Goal: Information Seeking & Learning: Learn about a topic

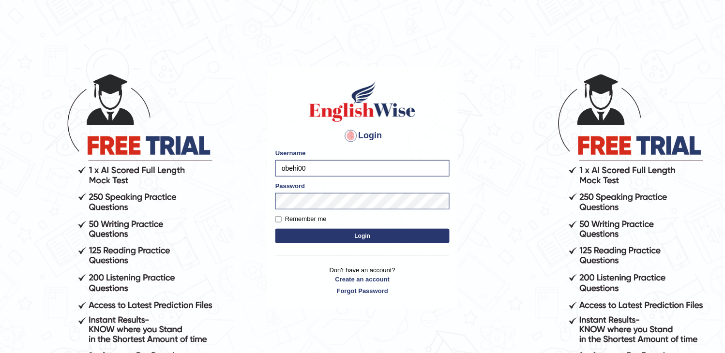
click at [307, 237] on button "Login" at bounding box center [362, 236] width 174 height 15
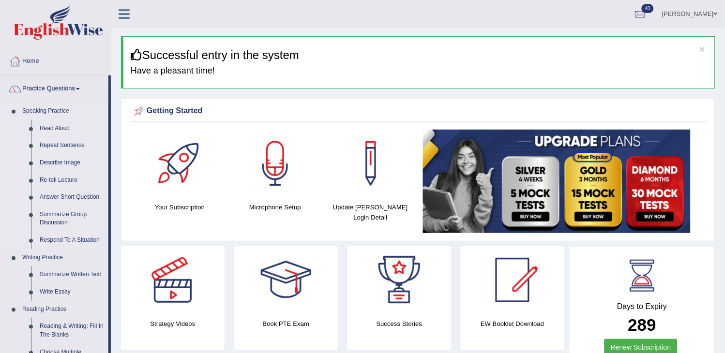
click at [61, 142] on link "Repeat Sentence" at bounding box center [71, 145] width 73 height 17
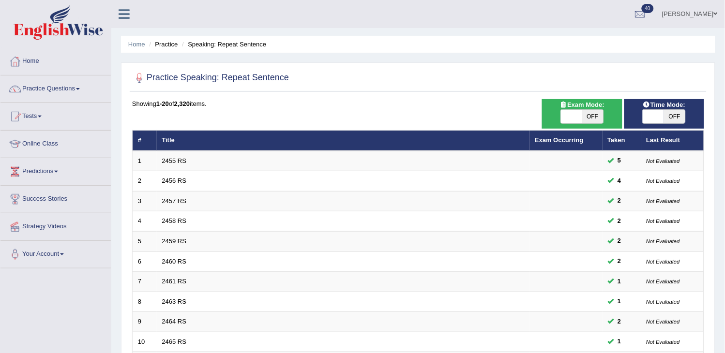
click at [591, 116] on span "OFF" at bounding box center [592, 117] width 21 height 14
checkbox input "true"
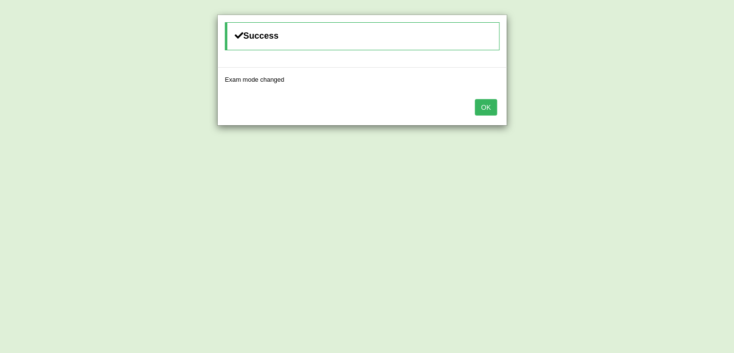
click at [483, 108] on button "OK" at bounding box center [486, 107] width 22 height 16
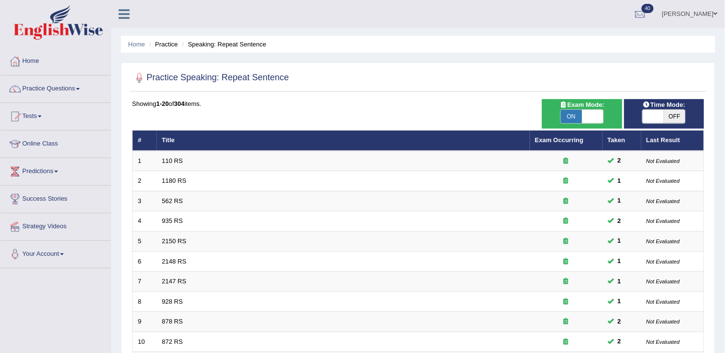
click at [670, 114] on span "OFF" at bounding box center [674, 117] width 21 height 14
checkbox input "true"
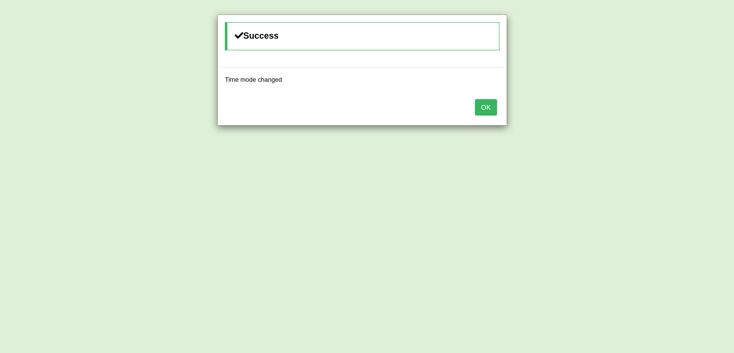
click at [489, 112] on button "OK" at bounding box center [486, 107] width 22 height 16
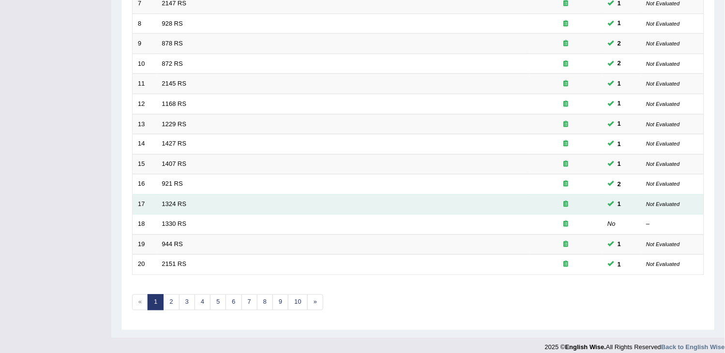
scroll to position [287, 0]
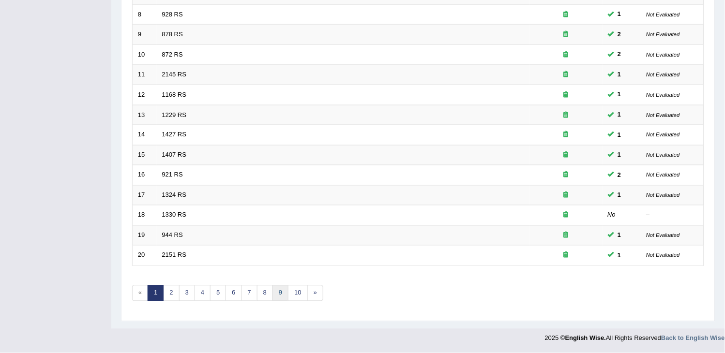
click at [276, 294] on link "9" at bounding box center [280, 294] width 16 height 16
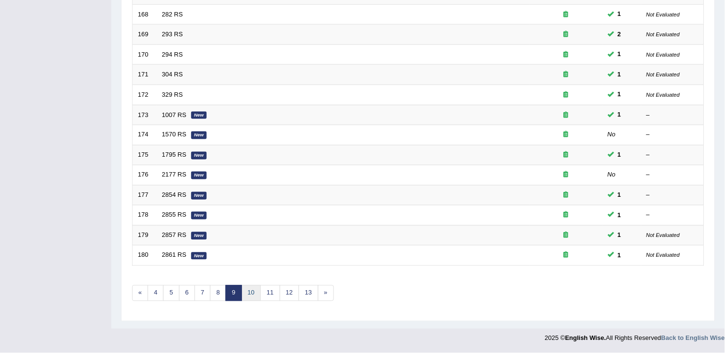
click at [250, 293] on link "10" at bounding box center [250, 294] width 19 height 16
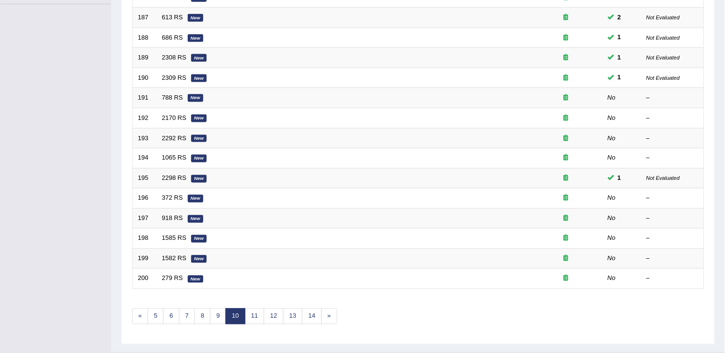
scroll to position [287, 0]
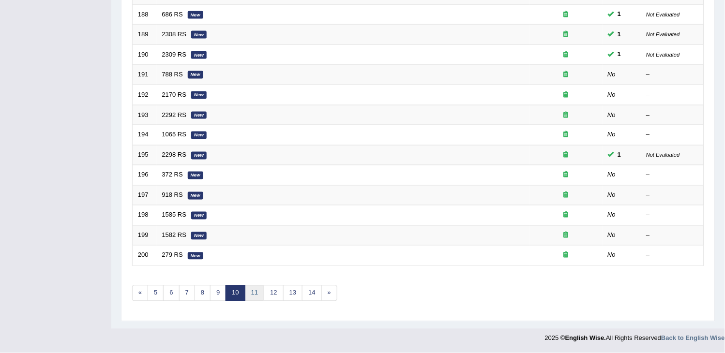
click at [258, 298] on link "11" at bounding box center [254, 294] width 19 height 16
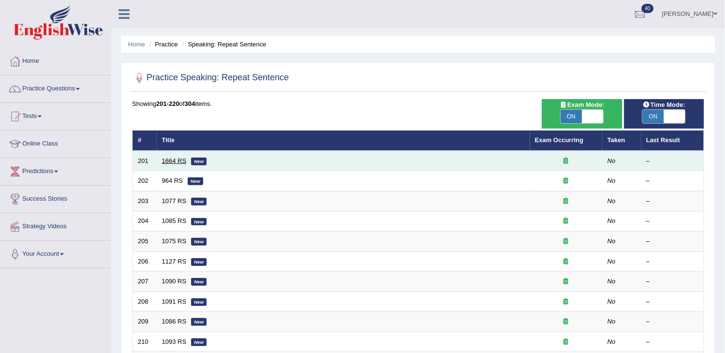
click at [175, 157] on link "1664 RS" at bounding box center [174, 160] width 25 height 7
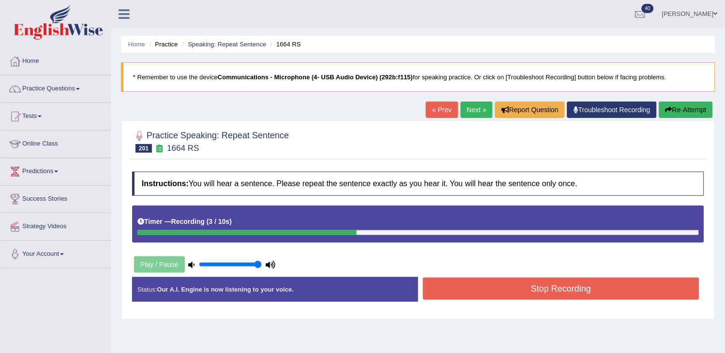
click at [677, 117] on button "Re-Attempt" at bounding box center [686, 110] width 54 height 16
click at [698, 104] on button "Re-Attempt" at bounding box center [686, 110] width 54 height 16
click at [684, 113] on button "Re-Attempt" at bounding box center [686, 110] width 54 height 16
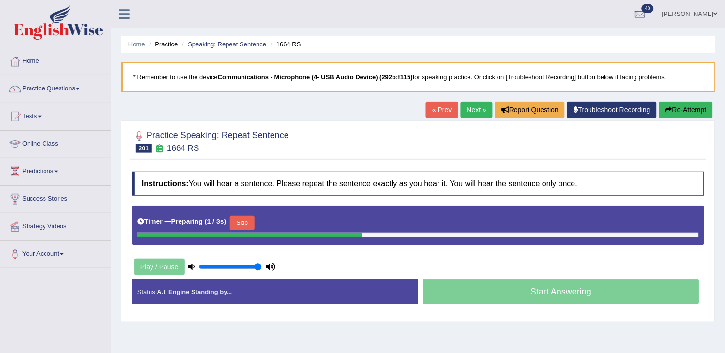
click at [254, 217] on button "Skip" at bounding box center [242, 223] width 24 height 15
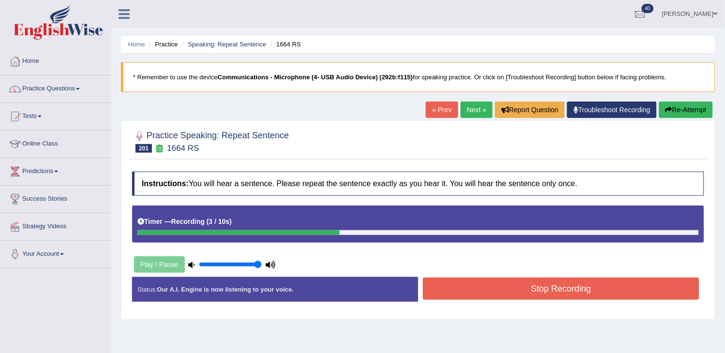
click at [684, 104] on button "Re-Attempt" at bounding box center [686, 110] width 54 height 16
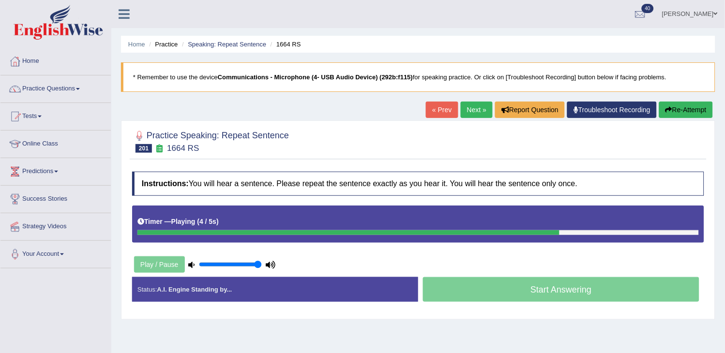
click at [440, 258] on div "Instructions: You will hear a sentence. Please repeat the sentence exactly as y…" at bounding box center [418, 241] width 577 height 148
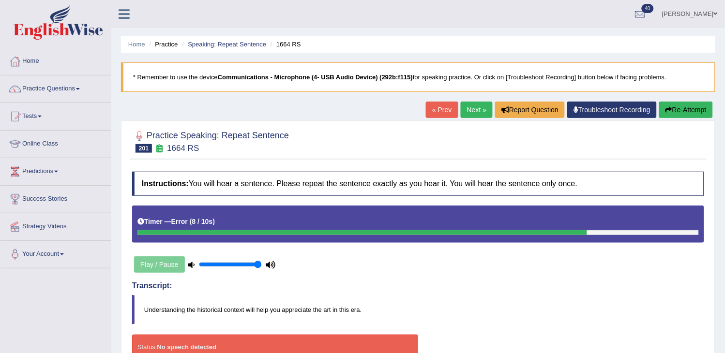
click at [670, 115] on button "Re-Attempt" at bounding box center [686, 110] width 54 height 16
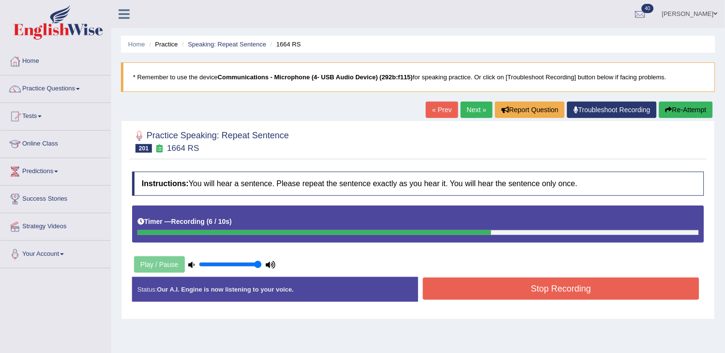
click at [552, 299] on button "Stop Recording" at bounding box center [561, 289] width 276 height 22
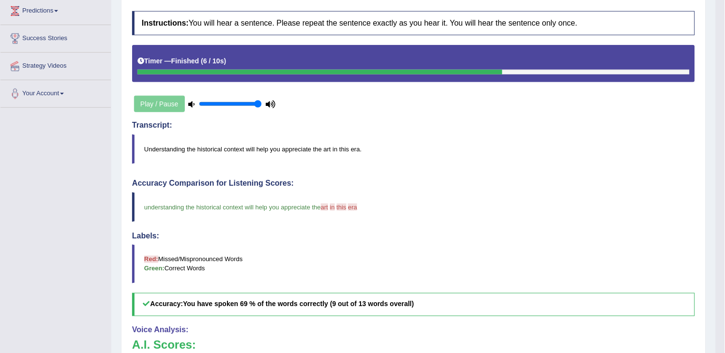
scroll to position [161, 0]
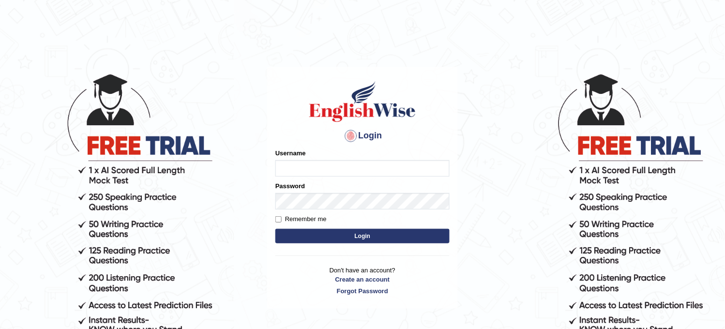
type input "obehi00"
click at [351, 233] on button "Login" at bounding box center [362, 236] width 174 height 15
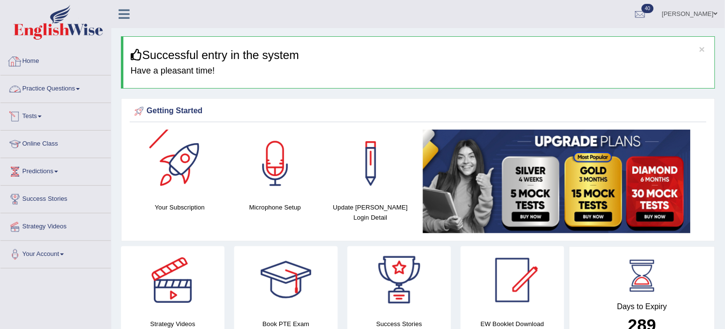
click at [69, 92] on link "Practice Questions" at bounding box center [55, 87] width 110 height 24
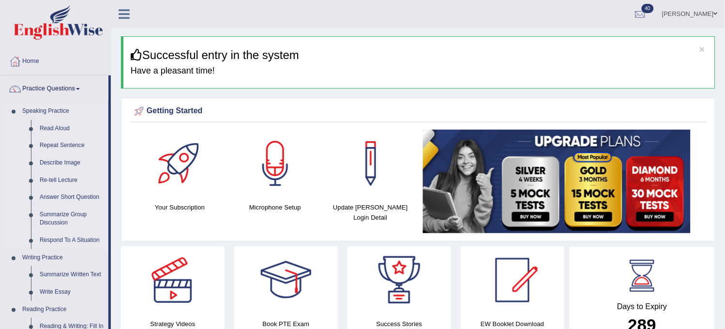
click at [60, 142] on link "Repeat Sentence" at bounding box center [71, 145] width 73 height 17
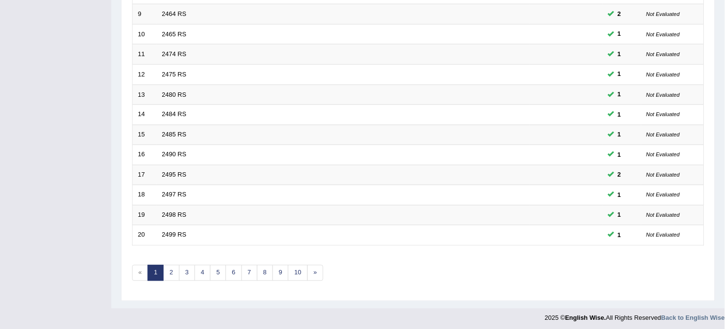
scroll to position [312, 0]
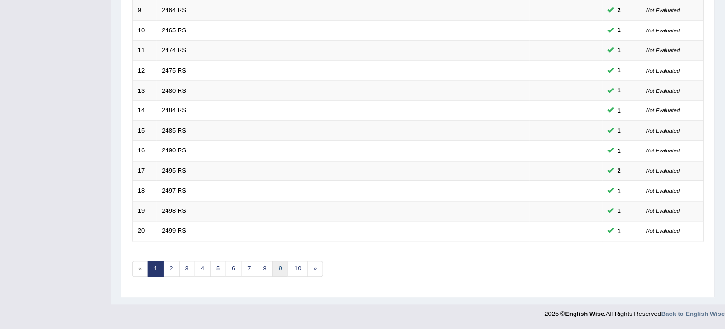
click at [277, 273] on link "9" at bounding box center [280, 269] width 16 height 16
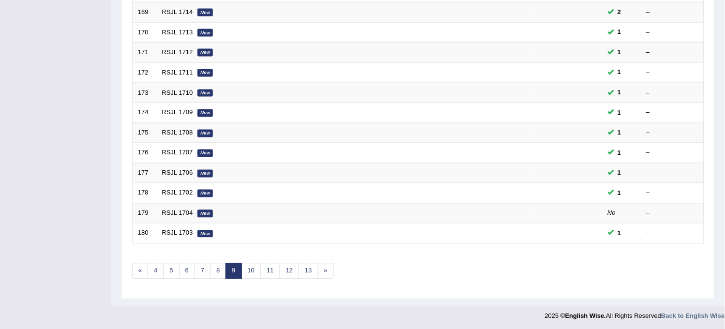
scroll to position [312, 0]
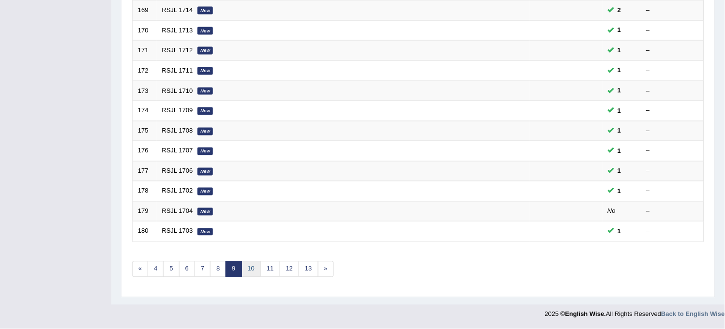
click at [257, 268] on link "10" at bounding box center [250, 269] width 19 height 16
drag, startPoint x: 0, startPoint y: 0, endPoint x: 257, endPoint y: 268, distance: 371.7
click at [257, 268] on link "11" at bounding box center [254, 269] width 19 height 16
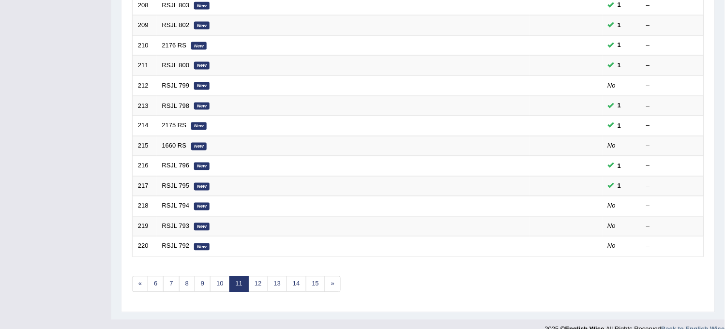
scroll to position [312, 0]
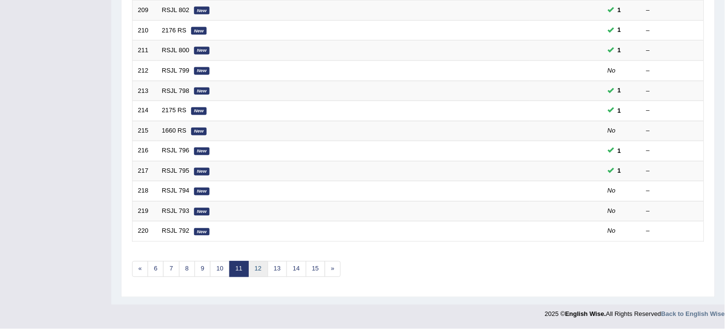
click at [256, 265] on link "12" at bounding box center [257, 269] width 19 height 16
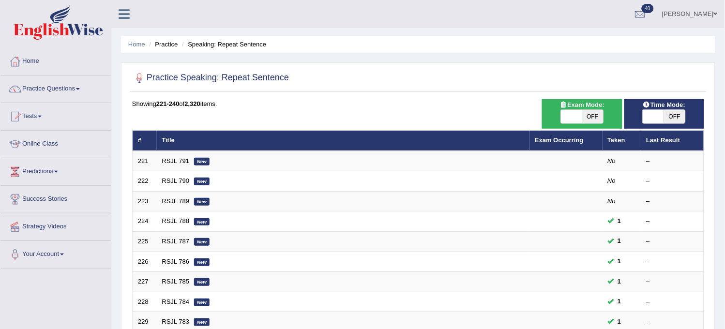
click at [593, 115] on span "OFF" at bounding box center [592, 117] width 21 height 14
checkbox input "true"
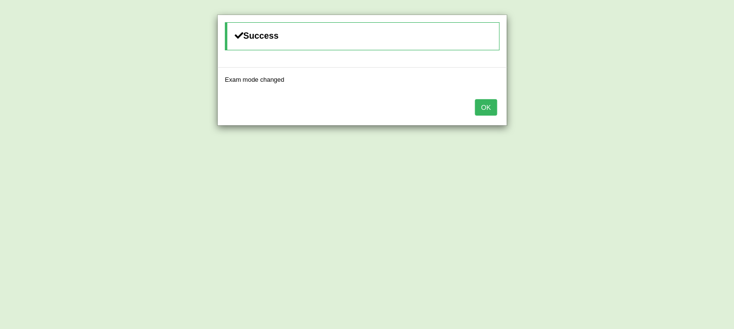
click at [489, 107] on button "OK" at bounding box center [486, 107] width 22 height 16
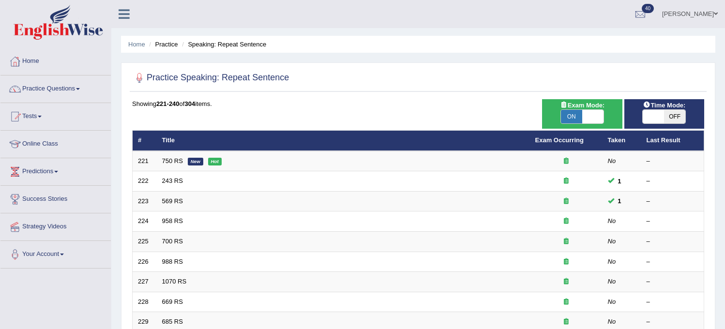
click at [669, 112] on span "OFF" at bounding box center [674, 117] width 21 height 14
checkbox input "true"
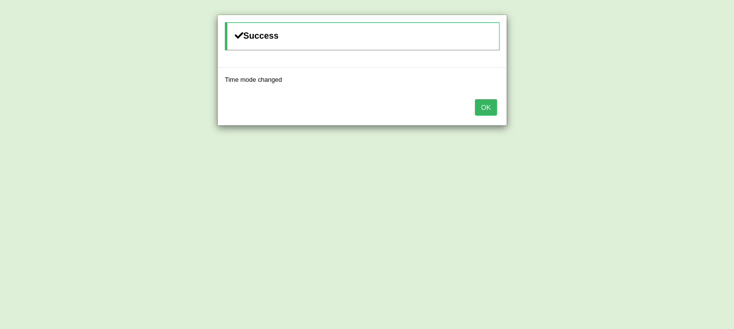
click at [481, 115] on button "OK" at bounding box center [486, 107] width 22 height 16
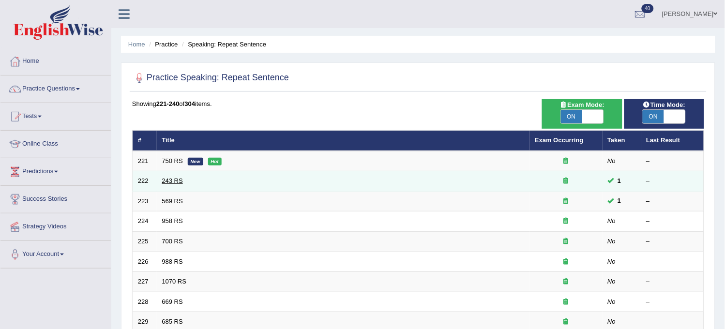
click at [172, 181] on link "243 RS" at bounding box center [172, 180] width 21 height 7
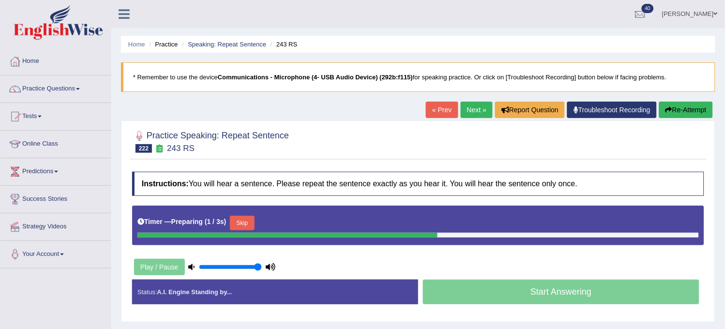
click at [437, 104] on link "« Prev" at bounding box center [442, 110] width 32 height 16
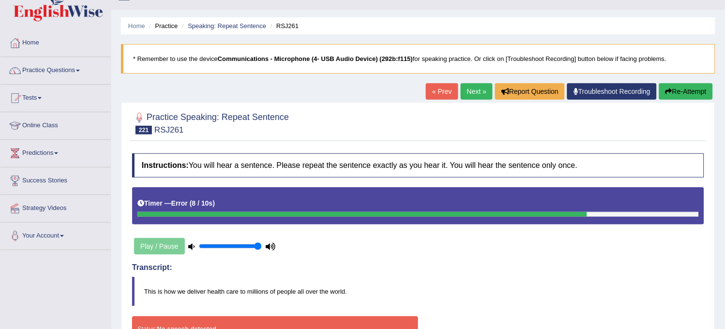
scroll to position [17, 0]
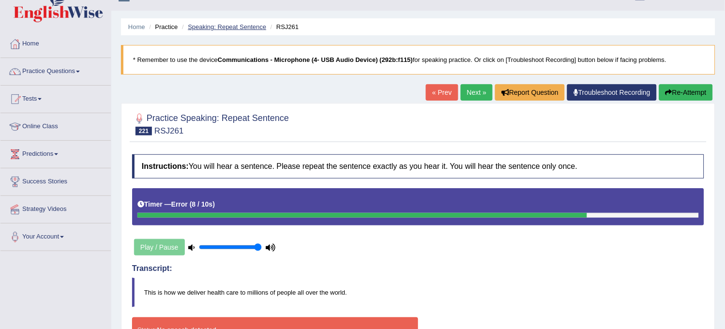
click at [242, 26] on link "Speaking: Repeat Sentence" at bounding box center [227, 26] width 78 height 7
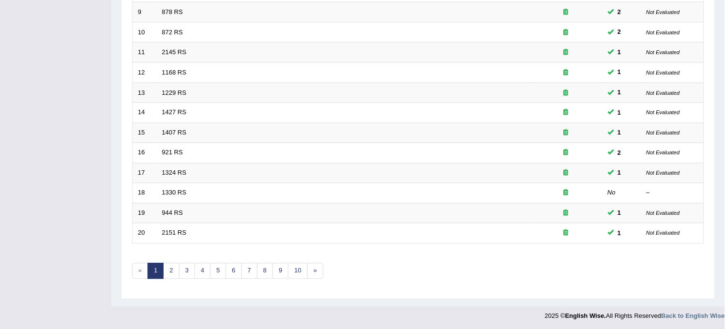
scroll to position [312, 0]
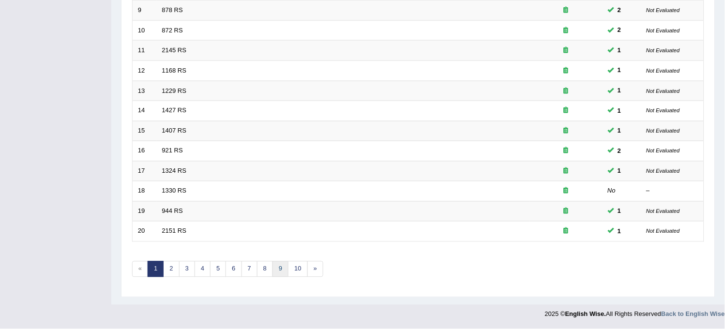
click at [279, 269] on link "9" at bounding box center [280, 269] width 16 height 16
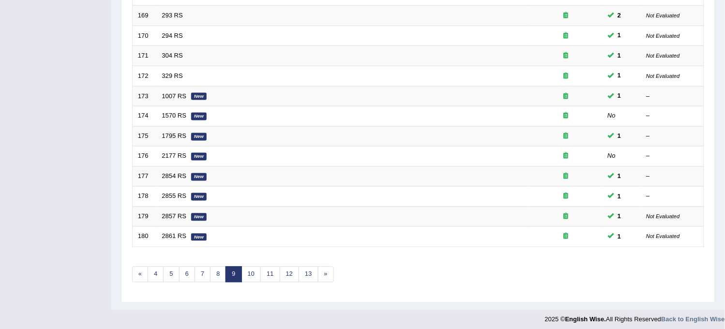
scroll to position [312, 0]
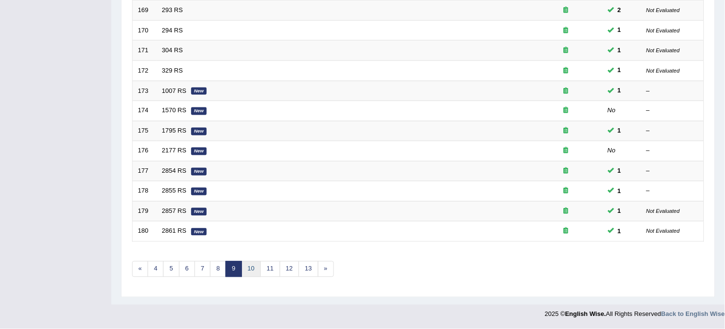
click at [258, 273] on link "10" at bounding box center [250, 269] width 19 height 16
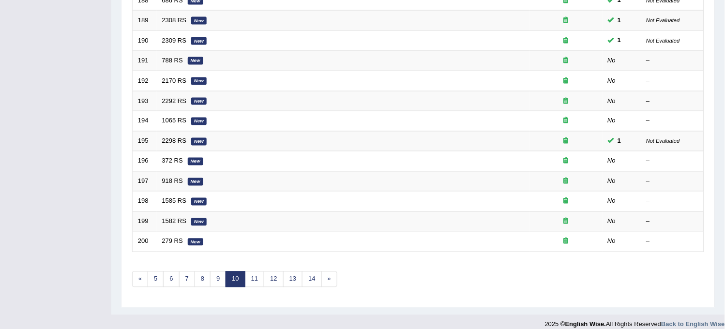
scroll to position [312, 0]
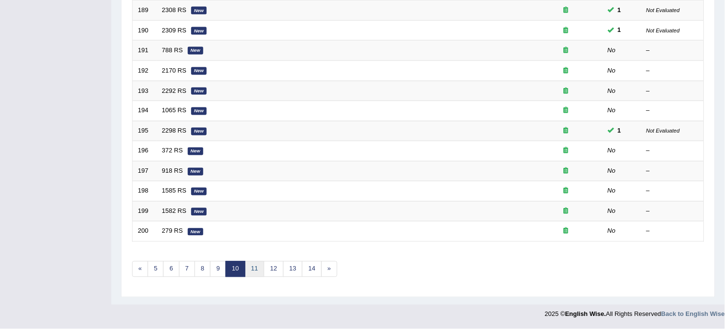
click at [257, 271] on link "11" at bounding box center [254, 269] width 19 height 16
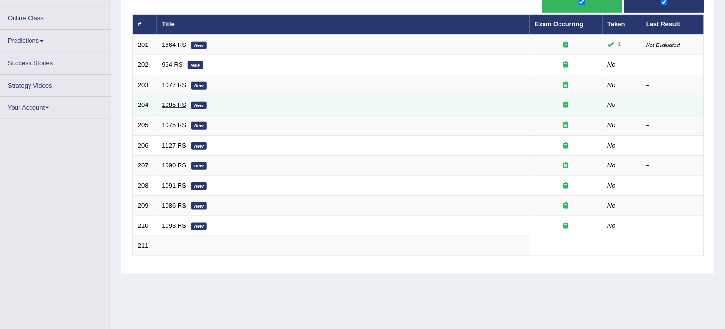
scroll to position [118, 0]
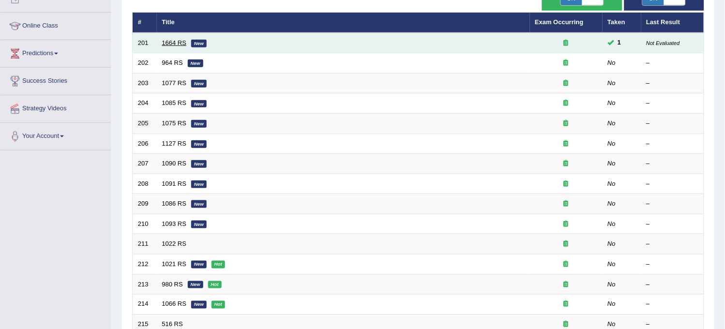
click at [173, 42] on link "1664 RS" at bounding box center [174, 42] width 25 height 7
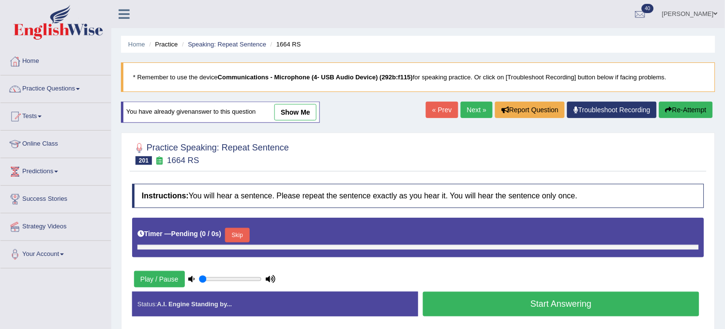
type input "1"
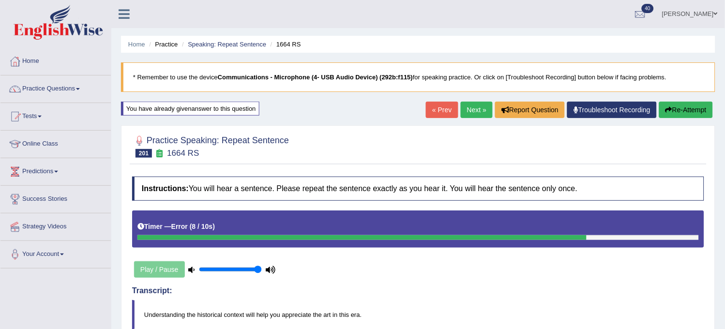
click at [678, 113] on button "Re-Attempt" at bounding box center [686, 110] width 54 height 16
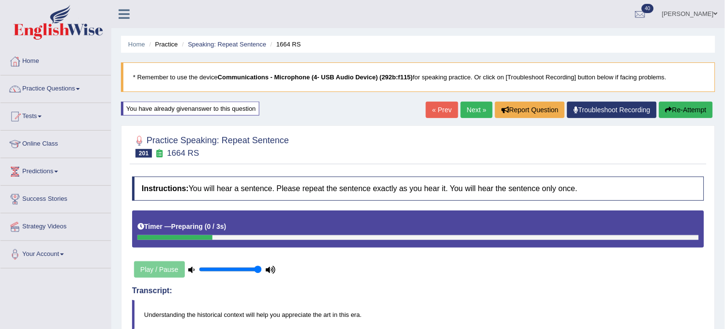
click at [481, 104] on link "Next »" at bounding box center [477, 110] width 32 height 16
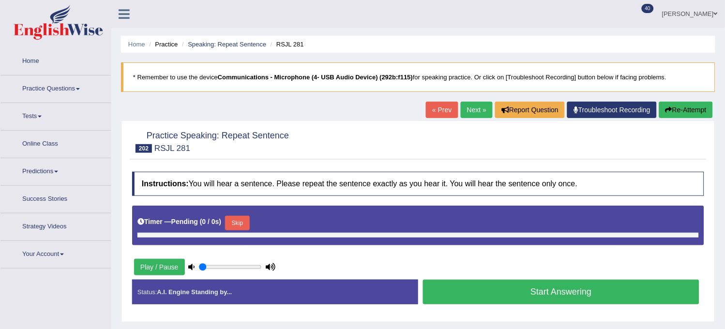
type input "1"
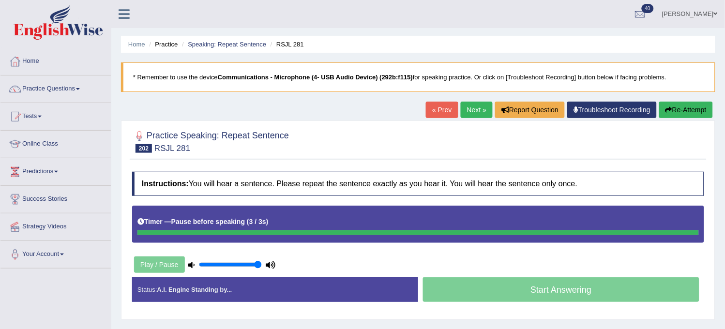
click at [699, 112] on button "Re-Attempt" at bounding box center [686, 110] width 54 height 16
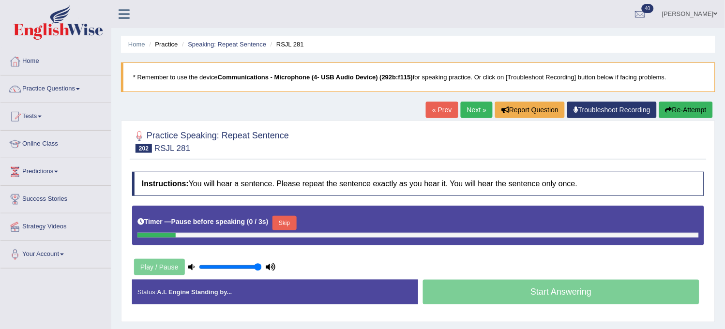
click at [699, 112] on button "Re-Attempt" at bounding box center [686, 110] width 54 height 16
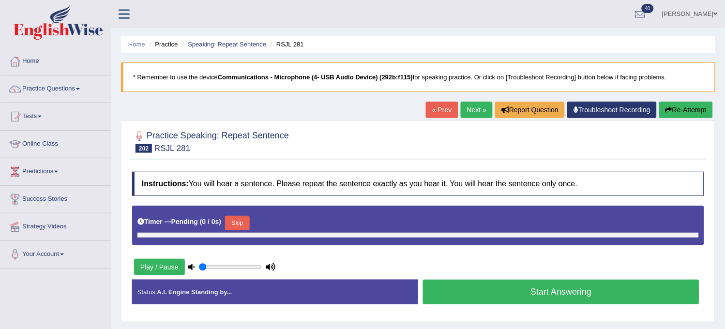
type input "1"
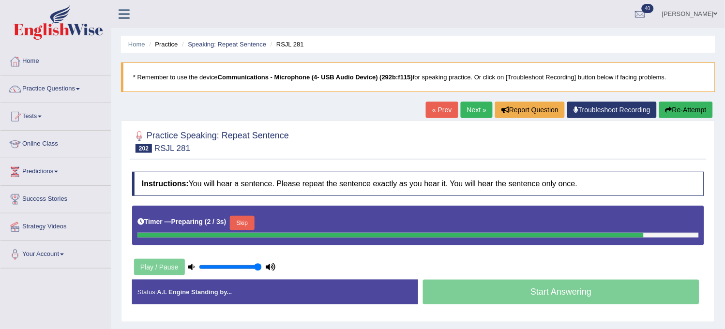
click at [647, 309] on div "Status: A.I. Engine Standing by... Start Answering Stop Recording" at bounding box center [418, 297] width 572 height 34
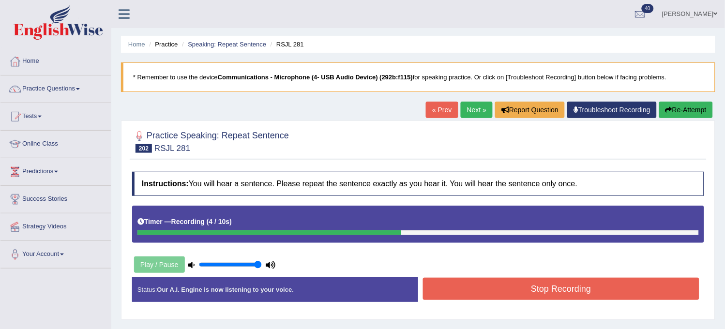
click at [693, 111] on button "Re-Attempt" at bounding box center [686, 110] width 54 height 16
click at [670, 115] on button "Re-Attempt" at bounding box center [686, 110] width 54 height 16
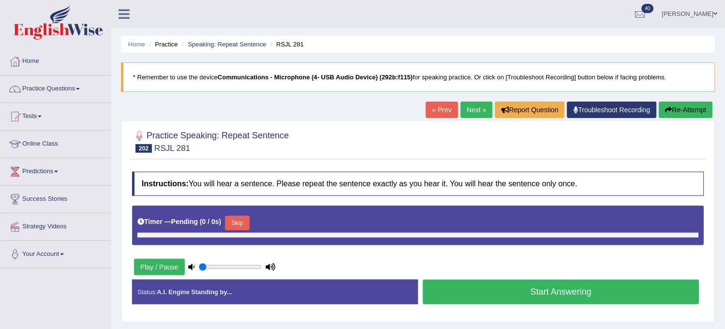
type input "1"
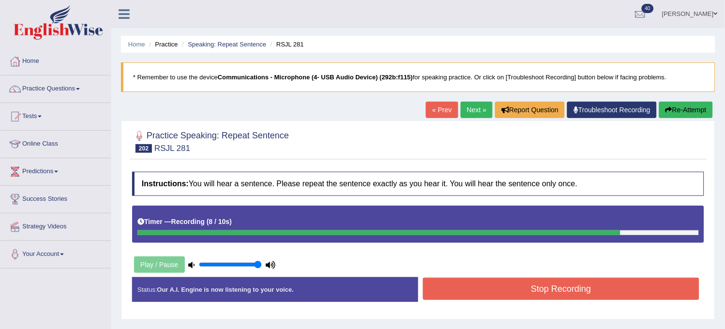
click at [518, 286] on button "Stop Recording" at bounding box center [561, 289] width 276 height 22
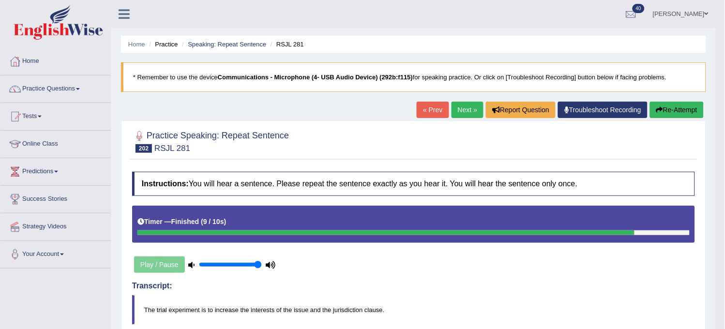
click at [457, 108] on link "Next »" at bounding box center [468, 110] width 32 height 16
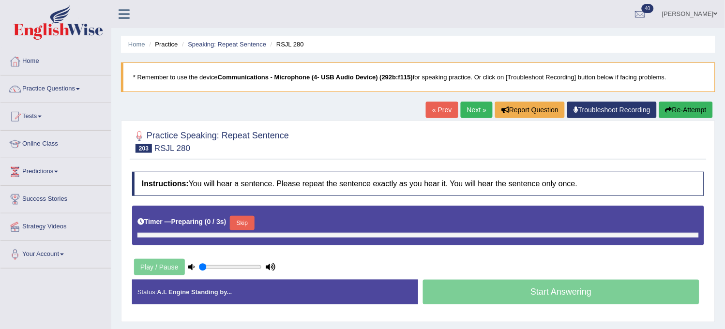
type input "1"
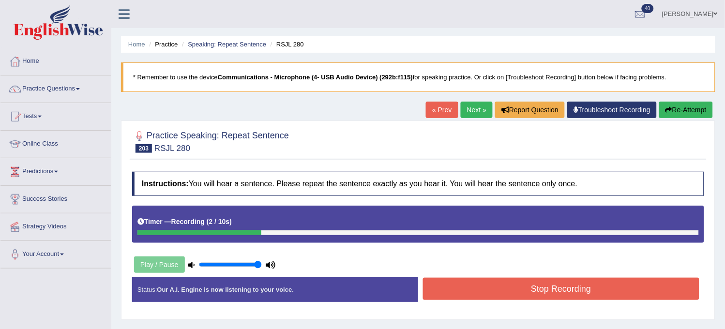
click at [681, 104] on button "Re-Attempt" at bounding box center [686, 110] width 54 height 16
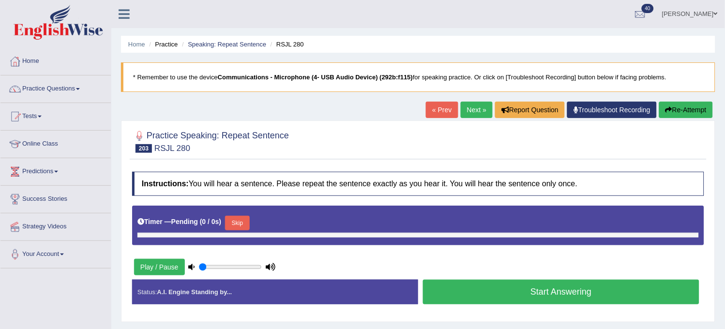
type input "1"
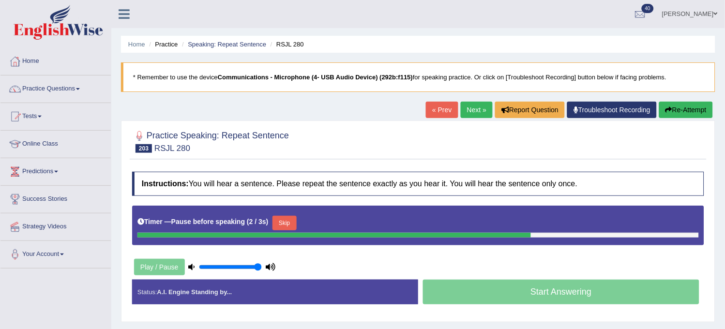
click at [681, 104] on button "Re-Attempt" at bounding box center [686, 110] width 54 height 16
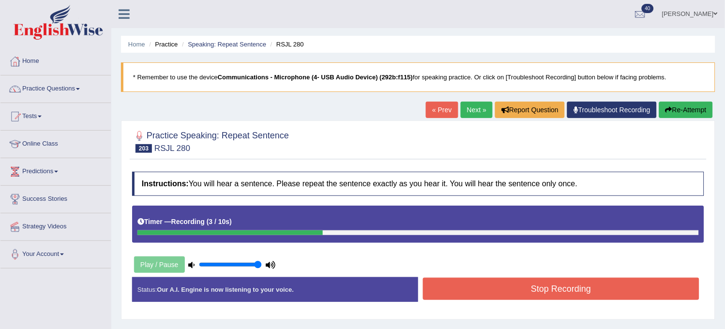
click at [681, 104] on button "Re-Attempt" at bounding box center [686, 110] width 54 height 16
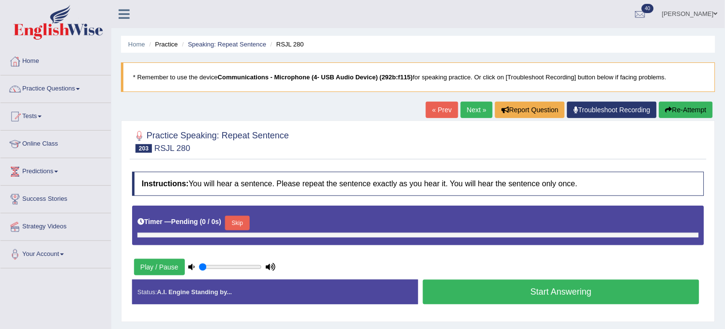
type input "1"
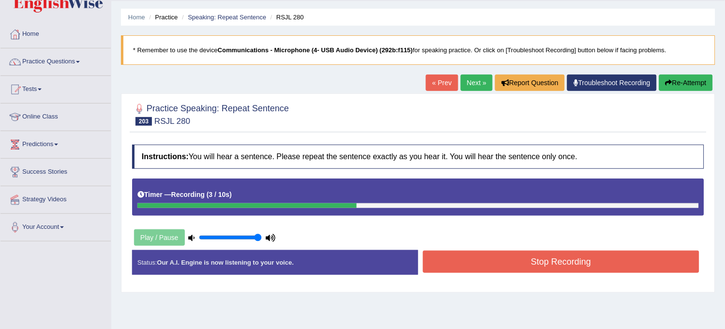
scroll to position [54, 0]
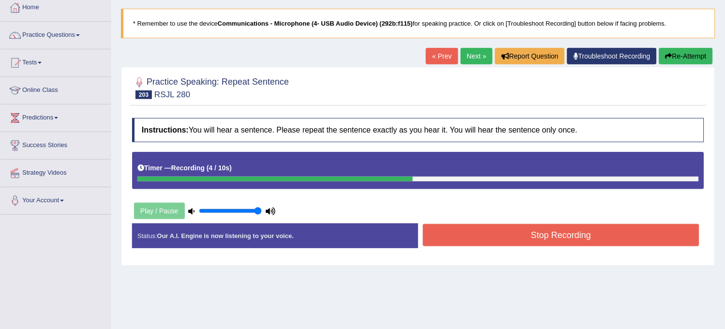
click at [586, 229] on button "Stop Recording" at bounding box center [561, 235] width 276 height 22
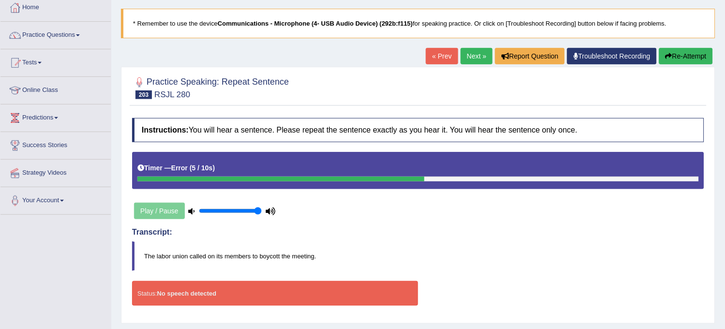
click at [694, 61] on button "Re-Attempt" at bounding box center [686, 56] width 54 height 16
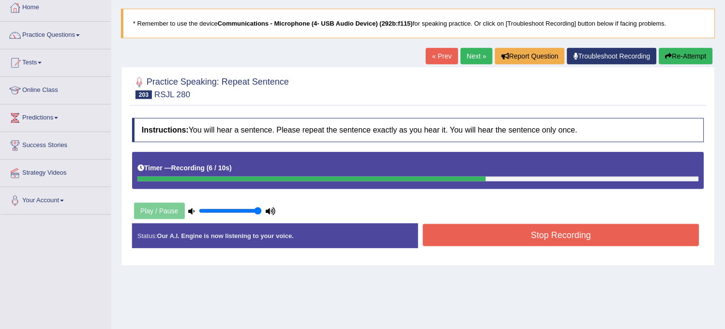
click at [670, 58] on button "Re-Attempt" at bounding box center [686, 56] width 54 height 16
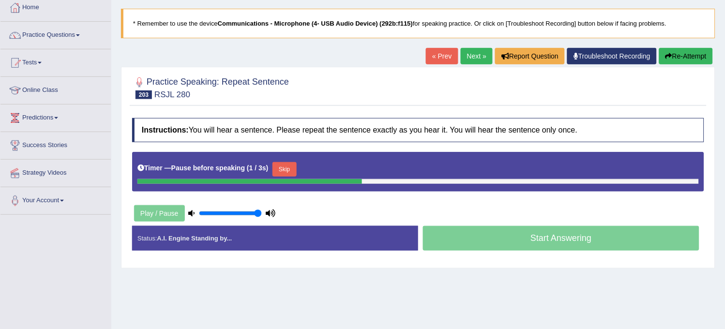
click at [286, 172] on button "Skip" at bounding box center [284, 169] width 24 height 15
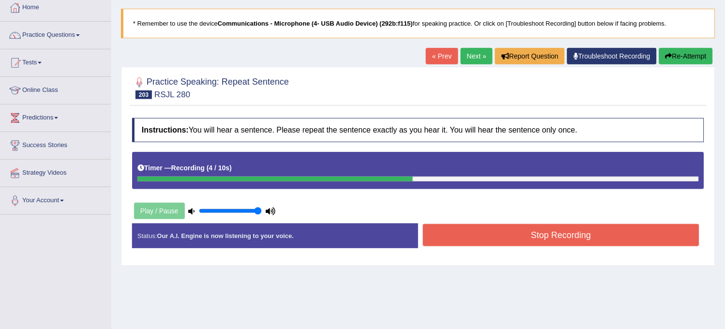
drag, startPoint x: 445, startPoint y: 247, endPoint x: 457, endPoint y: 229, distance: 21.7
click at [457, 229] on div "Stop Recording" at bounding box center [561, 236] width 286 height 25
click at [457, 229] on button "Stop Recording" at bounding box center [561, 235] width 276 height 22
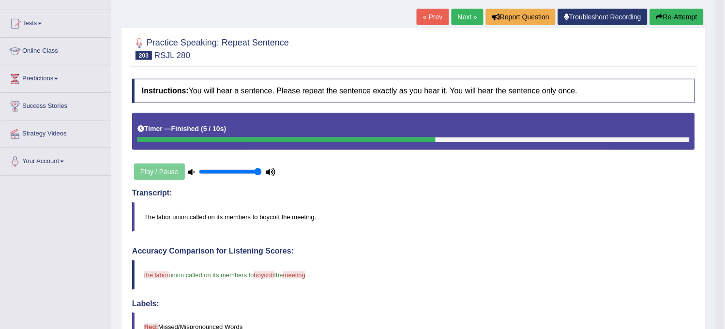
scroll to position [43, 0]
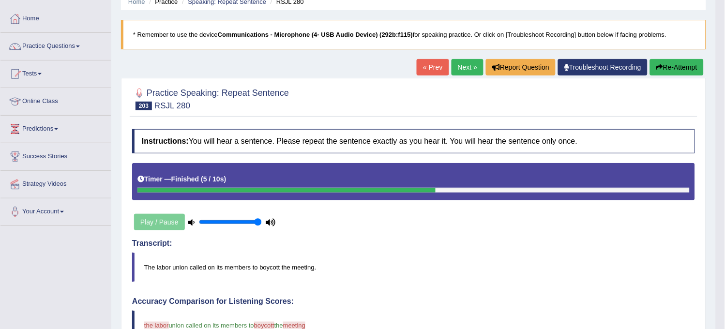
click at [471, 64] on link "Next »" at bounding box center [468, 67] width 32 height 16
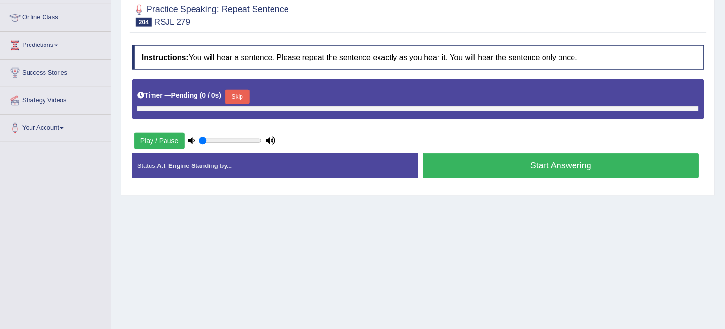
scroll to position [107, 0]
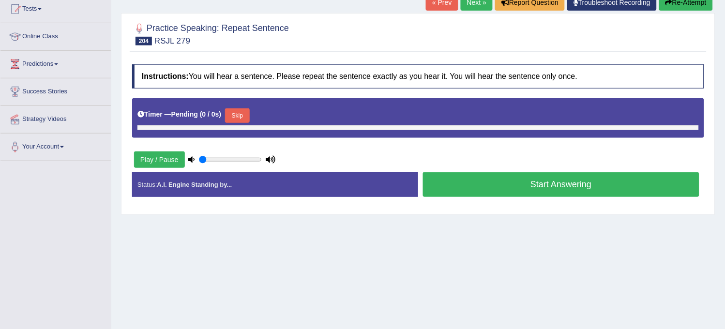
type input "1"
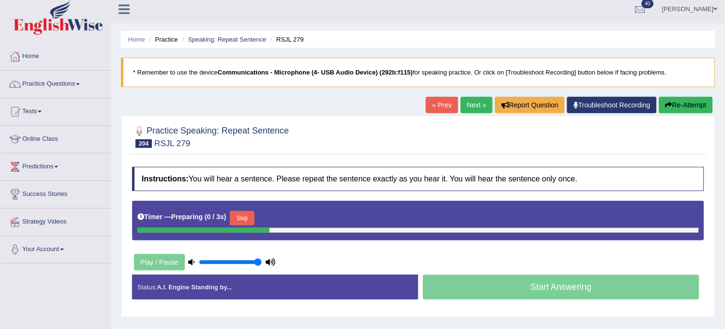
scroll to position [0, 0]
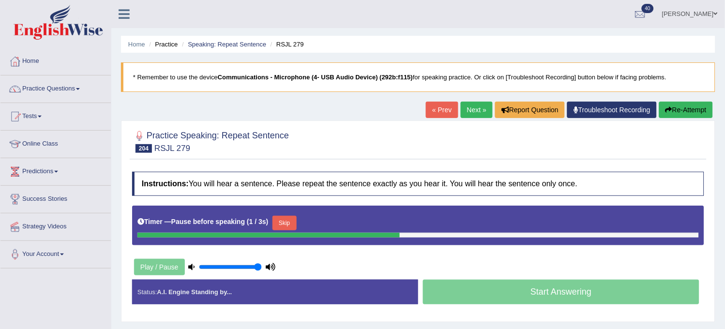
click at [673, 110] on button "Re-Attempt" at bounding box center [686, 110] width 54 height 16
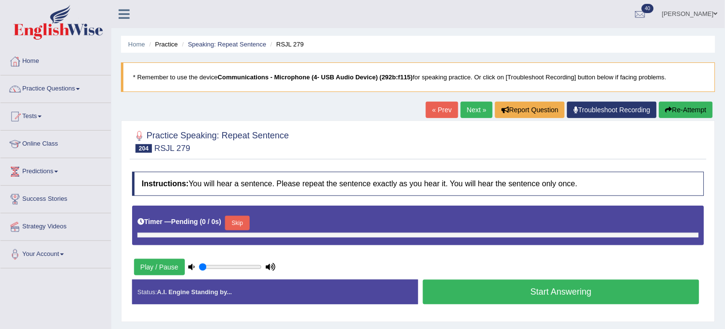
type input "1"
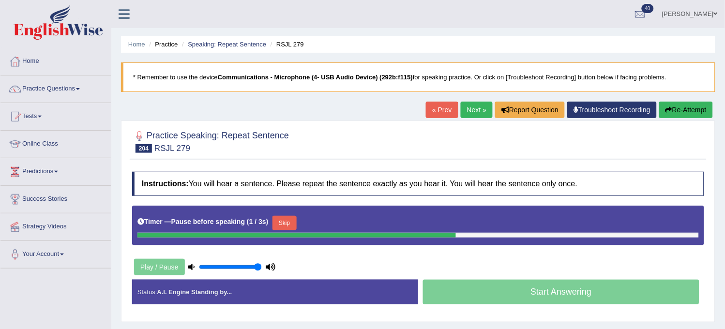
click at [673, 110] on button "Re-Attempt" at bounding box center [686, 110] width 54 height 16
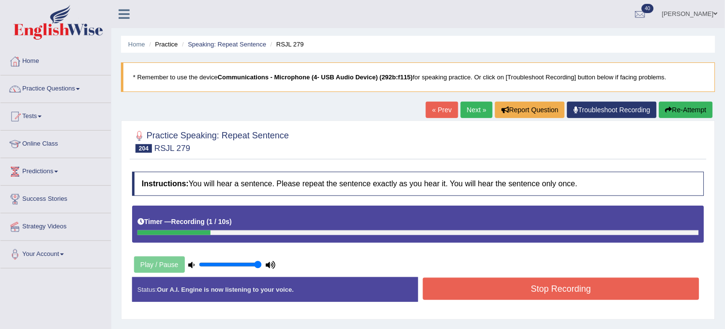
click at [673, 111] on button "Re-Attempt" at bounding box center [686, 110] width 54 height 16
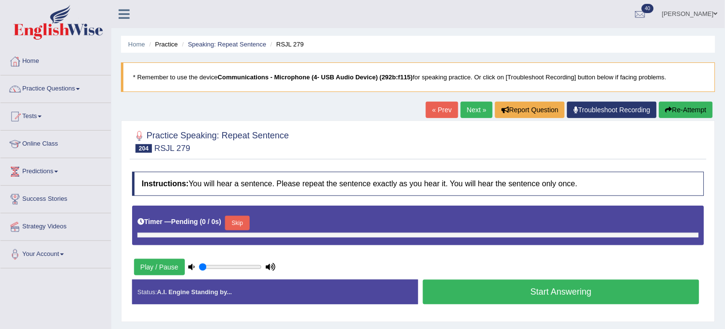
type input "1"
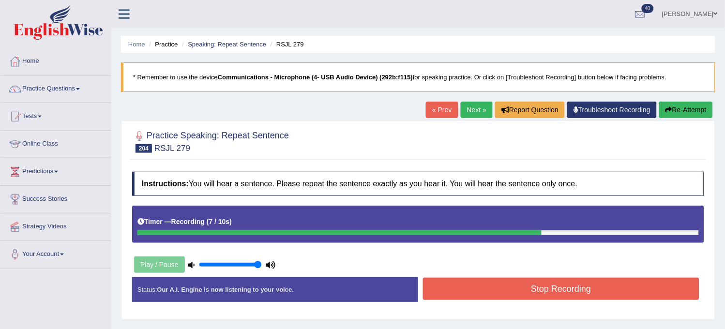
click at [570, 292] on button "Stop Recording" at bounding box center [561, 289] width 276 height 22
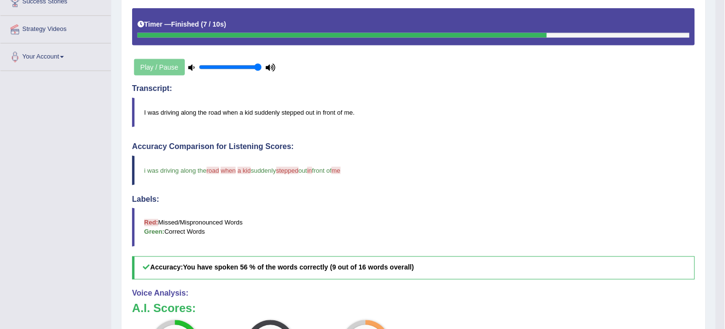
scroll to position [215, 0]
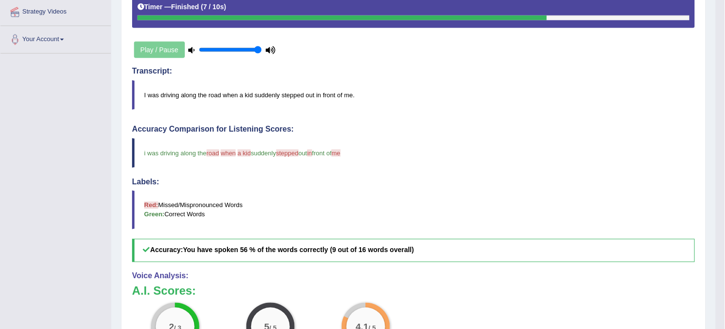
click at [283, 153] on span "stepped" at bounding box center [287, 153] width 22 height 7
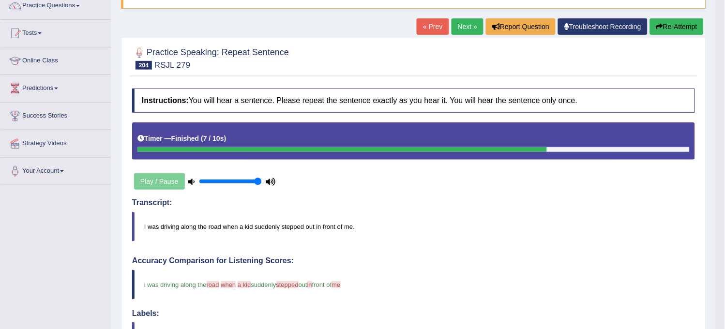
scroll to position [0, 0]
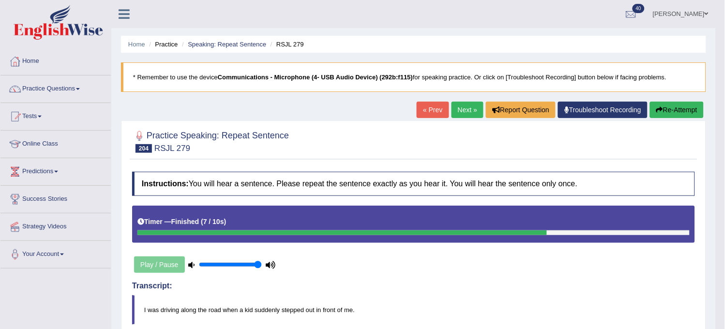
click at [457, 109] on link "Next »" at bounding box center [468, 110] width 32 height 16
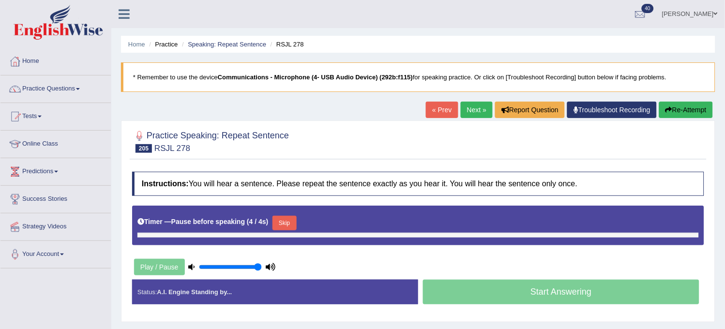
click at [671, 111] on button "Re-Attempt" at bounding box center [686, 110] width 54 height 16
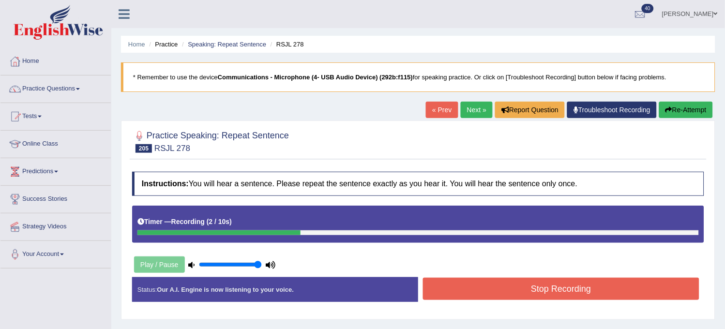
click at [699, 107] on button "Re-Attempt" at bounding box center [686, 110] width 54 height 16
click at [672, 113] on button "Re-Attempt" at bounding box center [686, 110] width 54 height 16
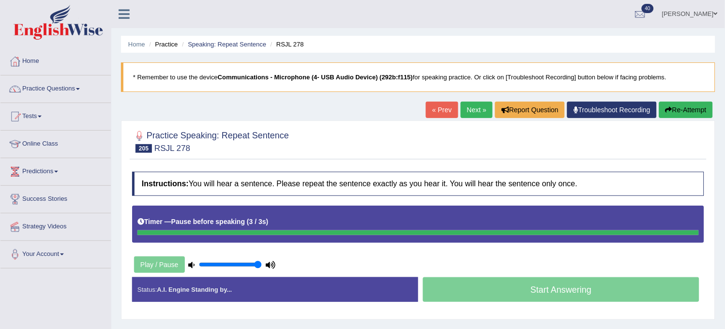
click at [685, 110] on button "Re-Attempt" at bounding box center [686, 110] width 54 height 16
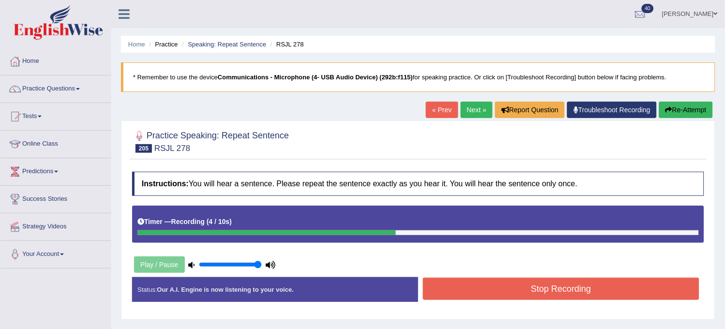
click at [696, 104] on button "Re-Attempt" at bounding box center [686, 110] width 54 height 16
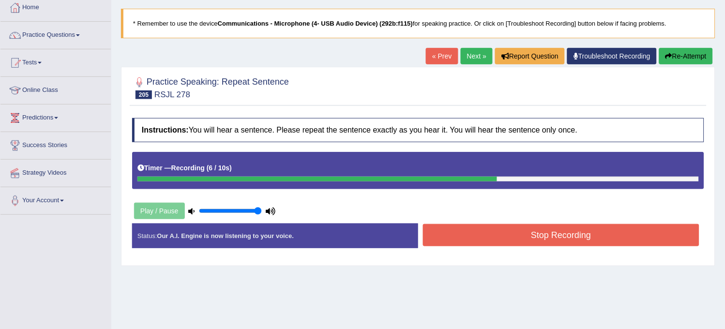
click at [707, 54] on button "Re-Attempt" at bounding box center [686, 56] width 54 height 16
click at [679, 55] on button "Re-Attempt" at bounding box center [686, 56] width 54 height 16
click at [449, 226] on button "Stop Recording" at bounding box center [561, 235] width 276 height 22
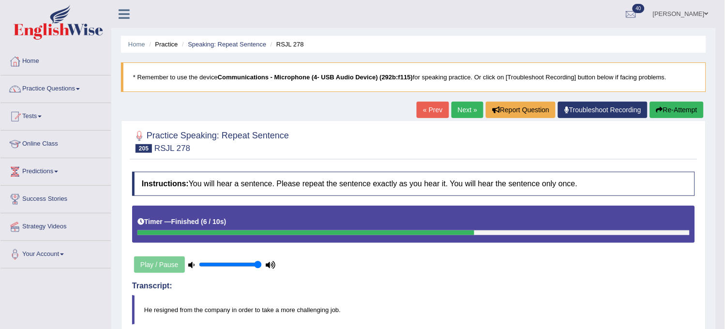
click at [460, 108] on link "Next »" at bounding box center [468, 110] width 32 height 16
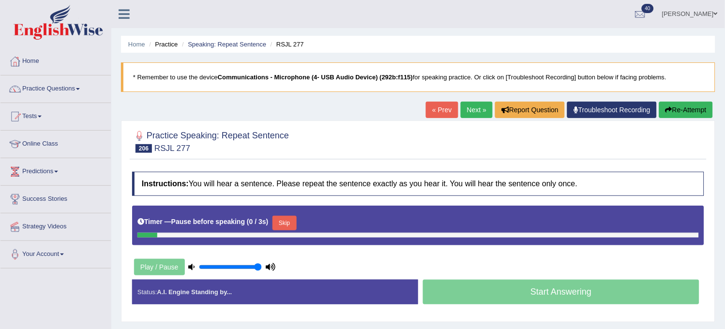
click at [665, 106] on icon "button" at bounding box center [668, 109] width 7 height 7
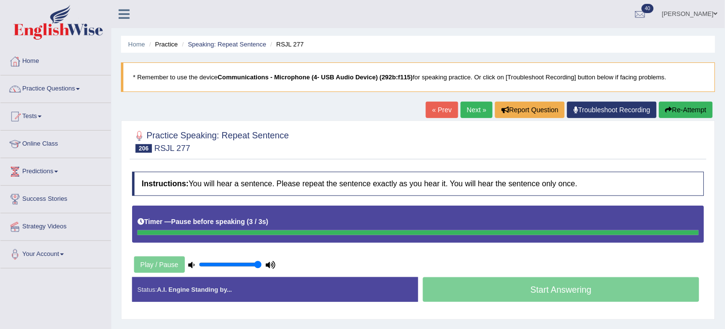
click at [665, 106] on icon "button" at bounding box center [668, 109] width 7 height 7
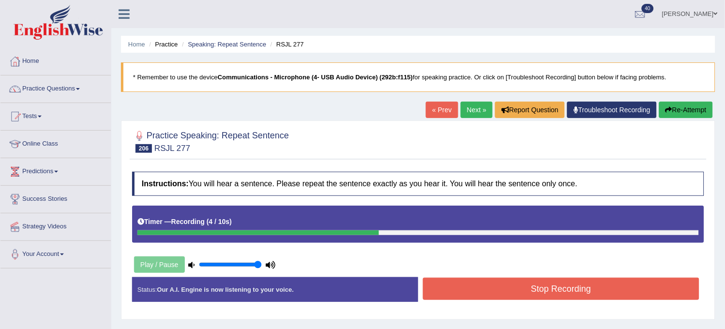
click at [665, 107] on icon "button" at bounding box center [668, 109] width 7 height 7
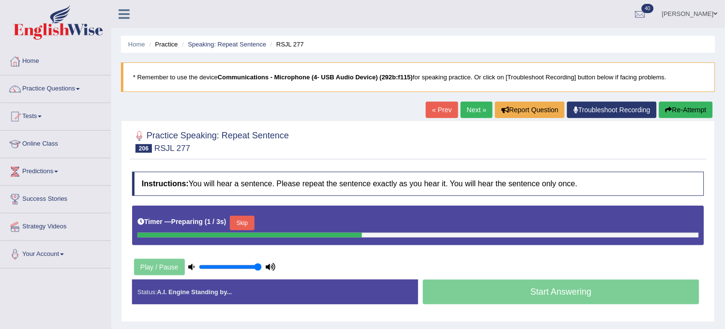
click at [245, 221] on button "Skip" at bounding box center [242, 223] width 24 height 15
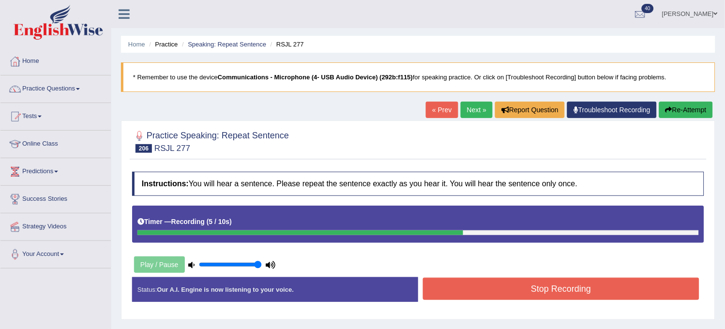
click at [476, 291] on button "Stop Recording" at bounding box center [561, 289] width 276 height 22
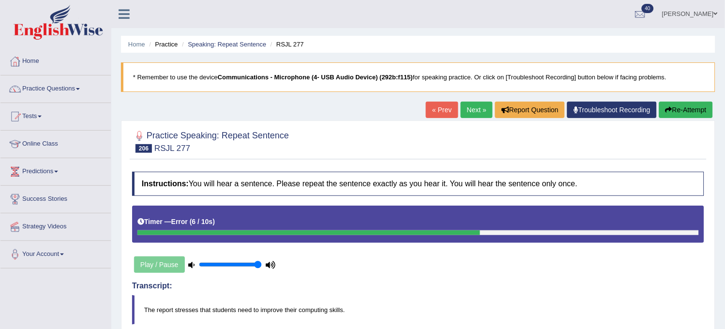
click at [679, 107] on button "Re-Attempt" at bounding box center [686, 110] width 54 height 16
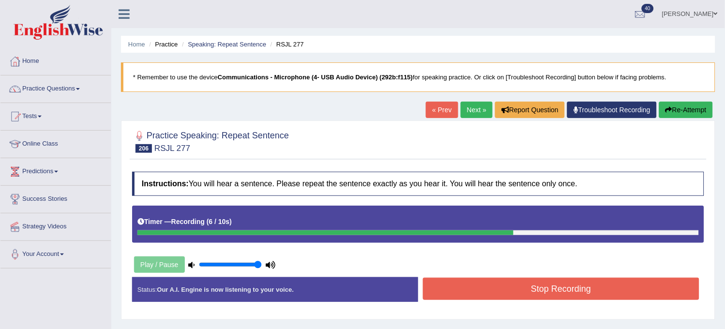
click at [510, 287] on button "Stop Recording" at bounding box center [561, 289] width 276 height 22
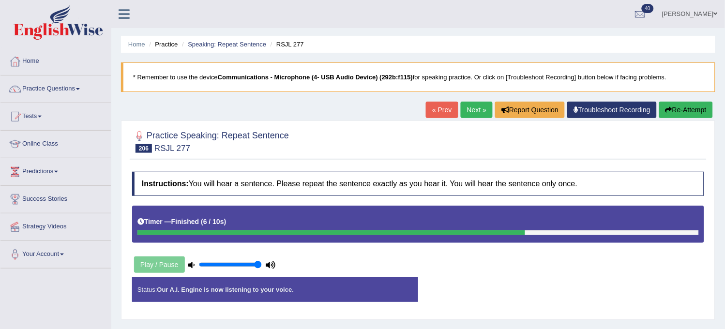
click at [510, 287] on div "Status: Our A.I. Engine is now listening to your voice. Start Answering Stop Re…" at bounding box center [418, 294] width 572 height 34
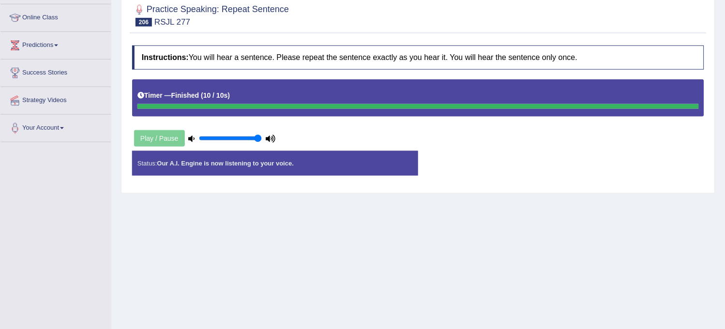
scroll to position [71, 0]
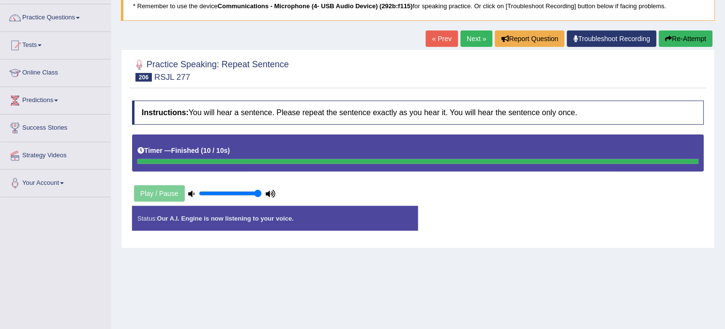
click at [685, 39] on button "Re-Attempt" at bounding box center [686, 38] width 54 height 16
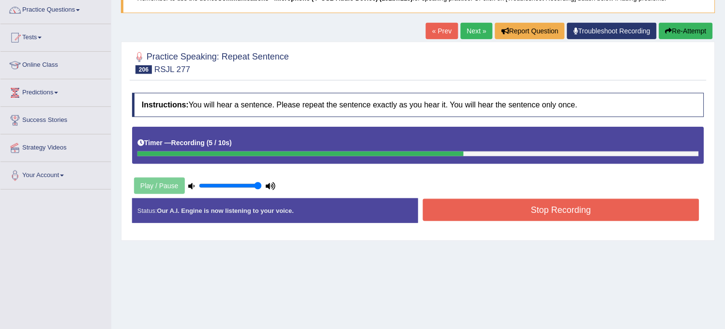
click at [572, 212] on button "Stop Recording" at bounding box center [561, 210] width 276 height 22
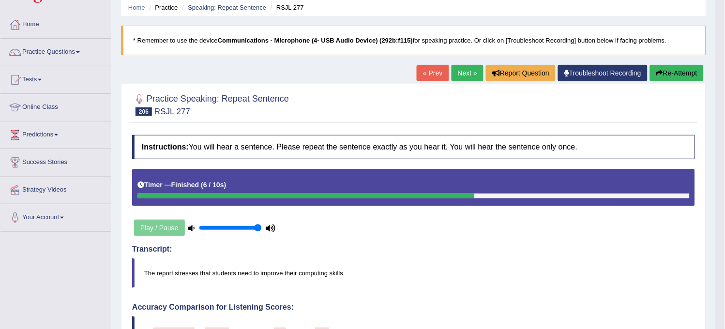
scroll to position [12, 0]
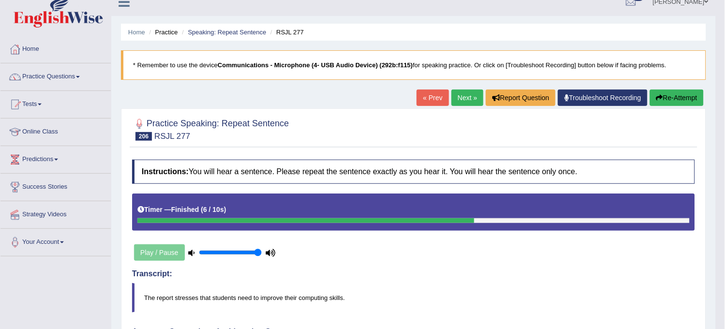
click at [452, 94] on link "Next »" at bounding box center [468, 98] width 32 height 16
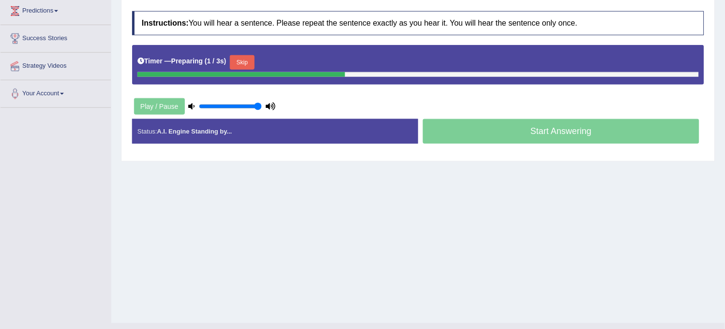
scroll to position [161, 0]
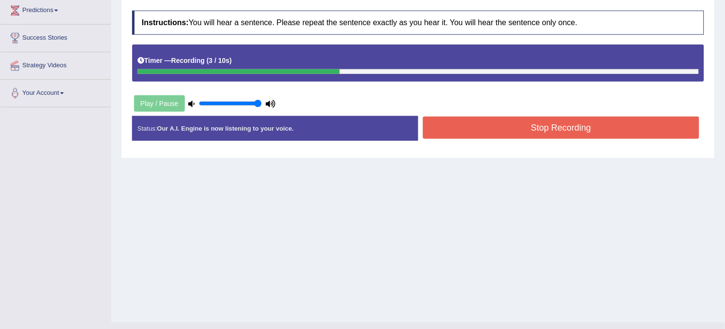
click at [475, 124] on button "Stop Recording" at bounding box center [561, 128] width 276 height 22
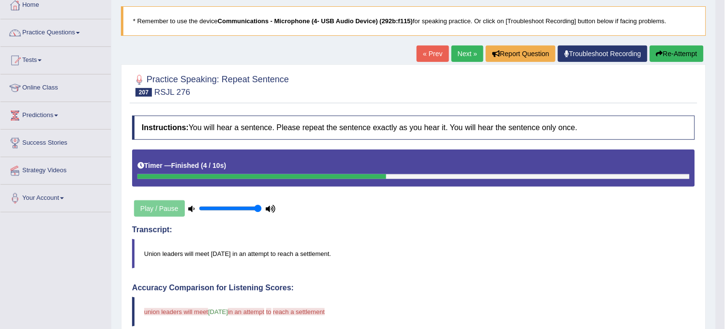
scroll to position [0, 0]
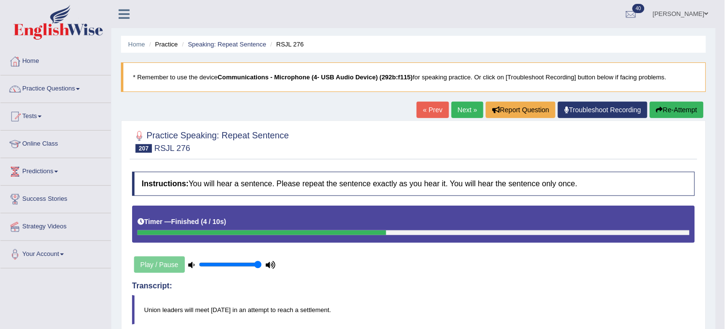
click at [676, 118] on button "Re-Attempt" at bounding box center [677, 110] width 54 height 16
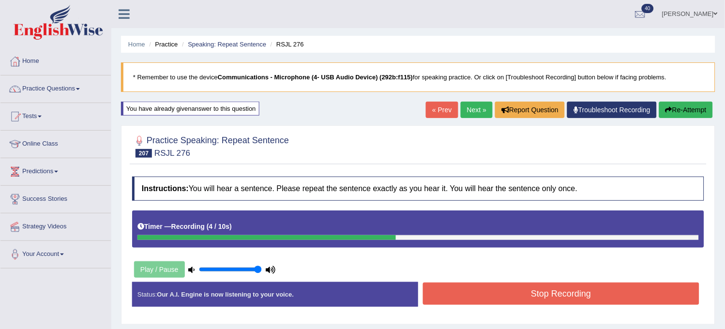
click at [676, 118] on button "Re-Attempt" at bounding box center [686, 110] width 54 height 16
click at [558, 296] on button "Stop Recording" at bounding box center [561, 294] width 276 height 22
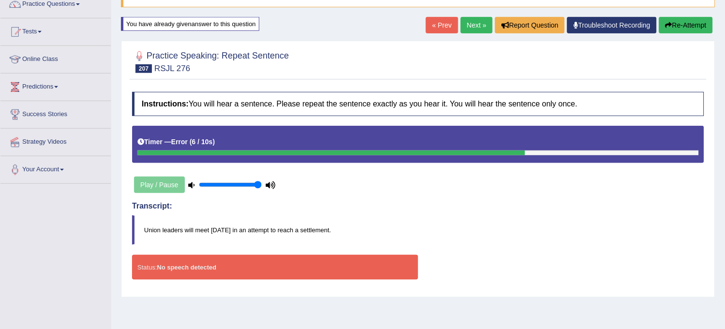
scroll to position [71, 0]
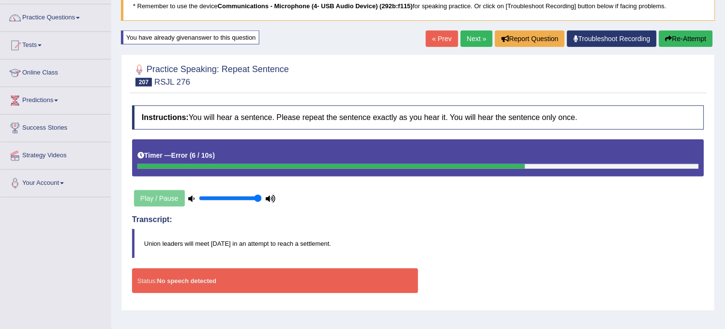
click at [698, 39] on button "Re-Attempt" at bounding box center [686, 38] width 54 height 16
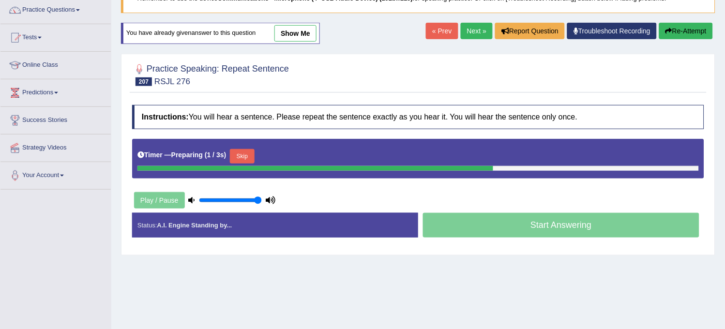
click at [246, 152] on button "Skip" at bounding box center [242, 156] width 24 height 15
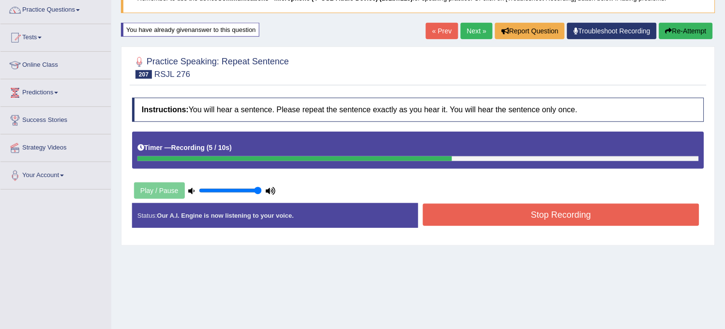
click at [479, 216] on button "Stop Recording" at bounding box center [561, 215] width 276 height 22
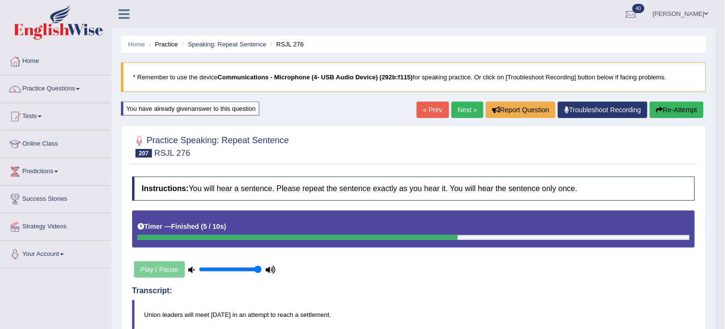
click at [468, 107] on link "Next »" at bounding box center [468, 110] width 32 height 16
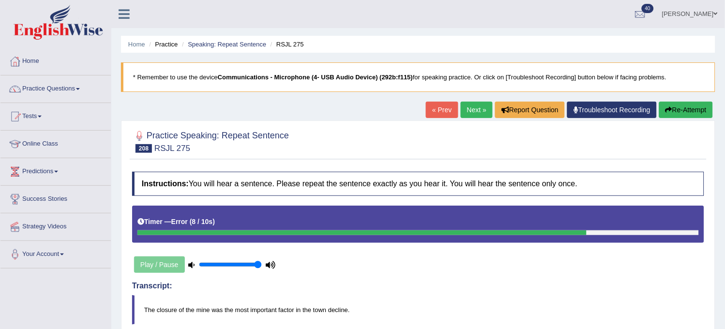
click at [691, 113] on button "Re-Attempt" at bounding box center [686, 110] width 54 height 16
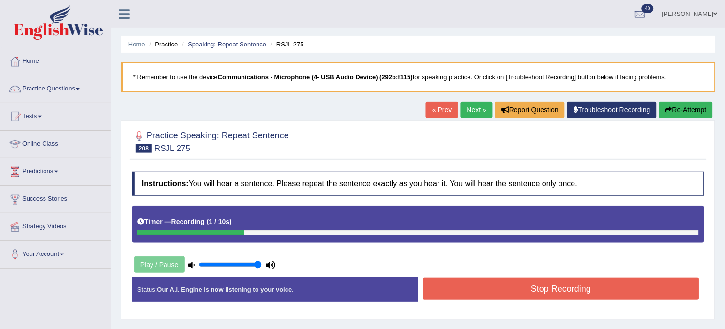
click at [691, 110] on button "Re-Attempt" at bounding box center [686, 110] width 54 height 16
click at [593, 283] on button "Stop Recording" at bounding box center [561, 289] width 276 height 22
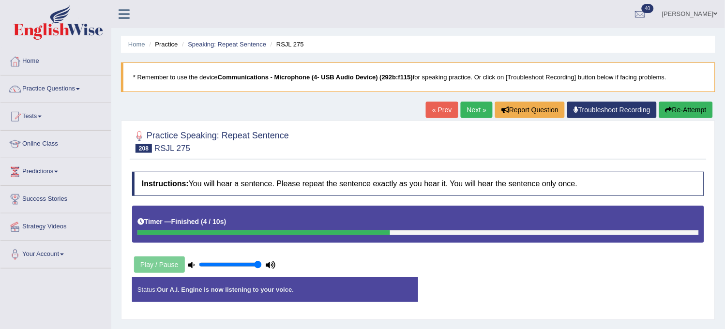
click at [592, 283] on div "Status: Our A.I. Engine is now listening to your voice. Start Answering Stop Re…" at bounding box center [418, 294] width 572 height 34
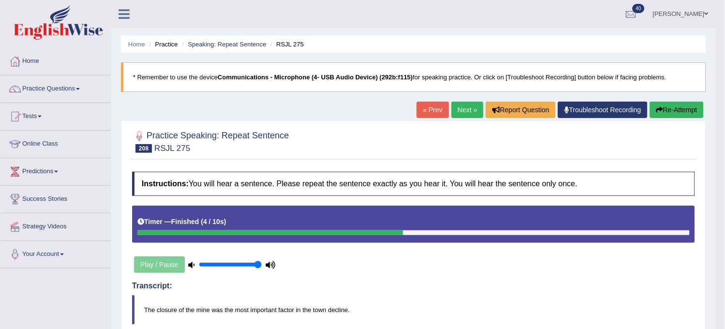
drag, startPoint x: 455, startPoint y: 119, endPoint x: 456, endPoint y: 112, distance: 7.3
click at [456, 112] on div "« Prev Next » Report Question Troubleshoot Recording Re-Attempt" at bounding box center [561, 111] width 289 height 19
click at [456, 112] on link "Next »" at bounding box center [468, 110] width 32 height 16
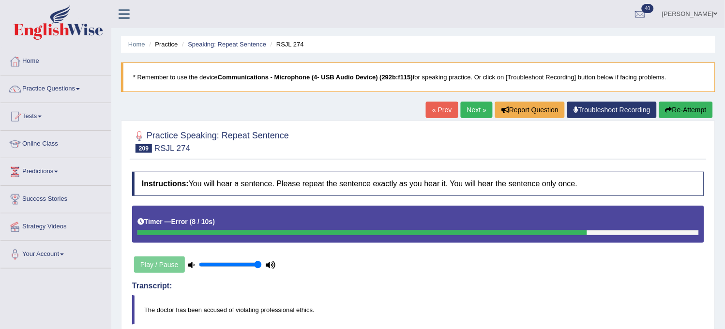
click at [684, 115] on button "Re-Attempt" at bounding box center [686, 110] width 54 height 16
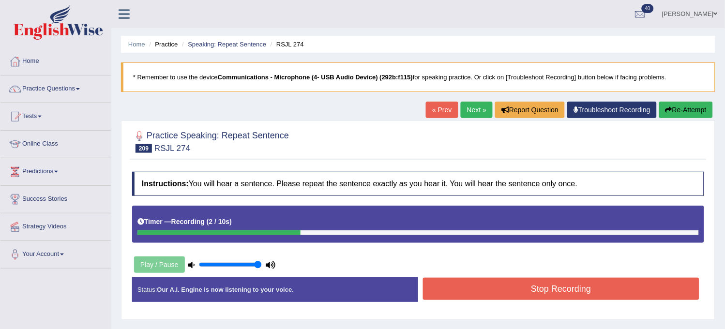
click at [684, 115] on button "Re-Attempt" at bounding box center [686, 110] width 54 height 16
click at [576, 290] on button "Stop Recording" at bounding box center [561, 289] width 276 height 22
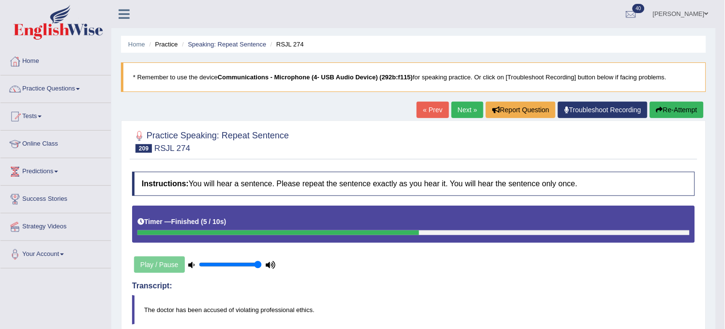
click at [468, 105] on link "Next »" at bounding box center [468, 110] width 32 height 16
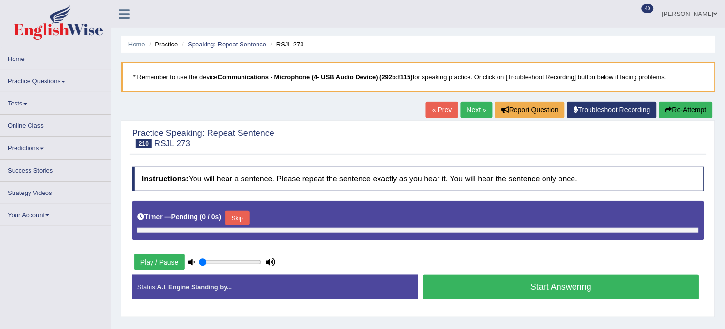
type input "1"
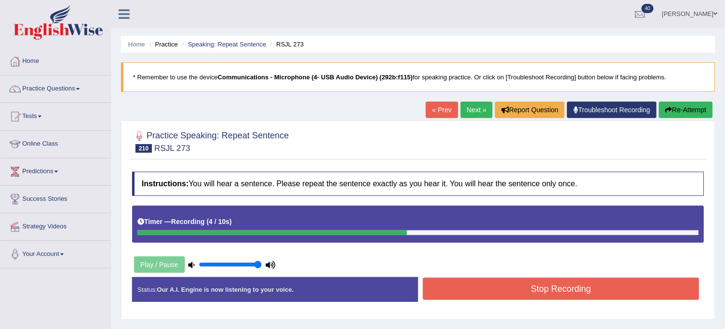
click at [672, 115] on button "Re-Attempt" at bounding box center [686, 110] width 54 height 16
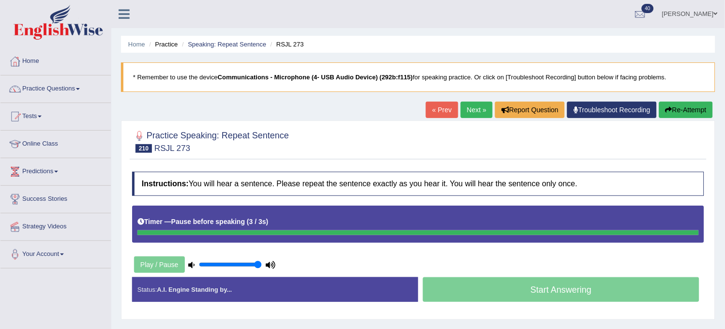
click at [672, 115] on button "Re-Attempt" at bounding box center [686, 110] width 54 height 16
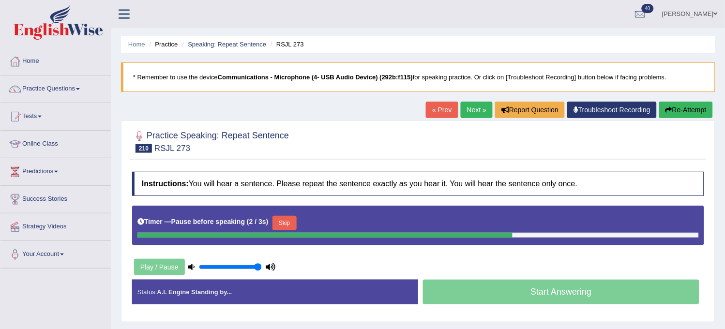
click at [672, 115] on button "Re-Attempt" at bounding box center [686, 110] width 54 height 16
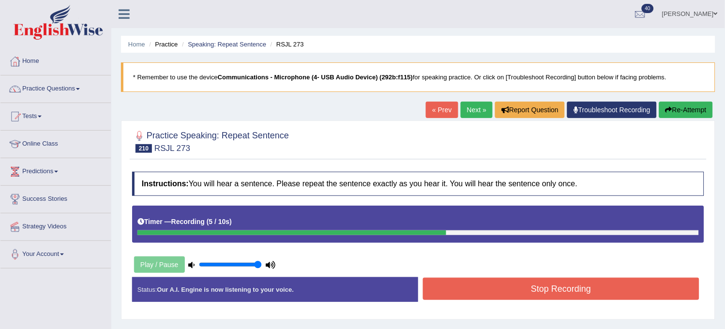
click at [672, 115] on button "Re-Attempt" at bounding box center [686, 110] width 54 height 16
click at [495, 294] on button "Stop Recording" at bounding box center [561, 289] width 276 height 22
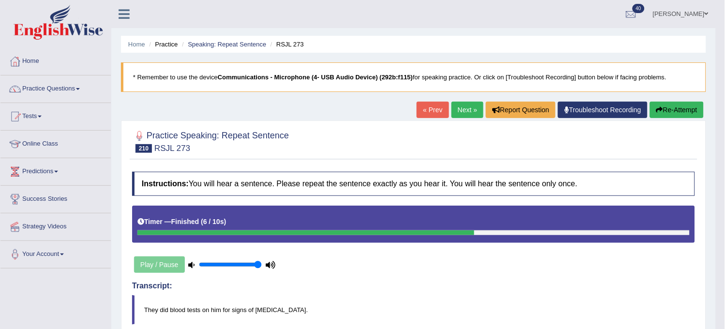
click at [664, 112] on button "Re-Attempt" at bounding box center [677, 110] width 54 height 16
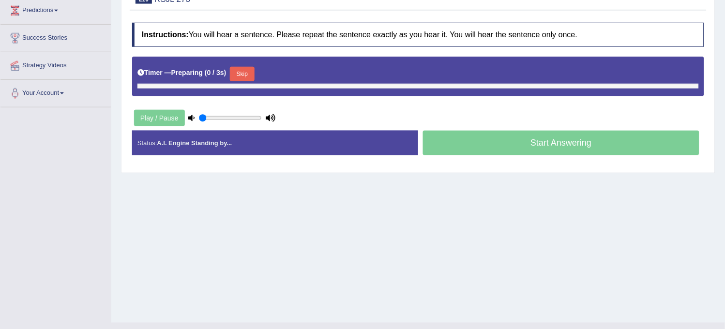
type input "1"
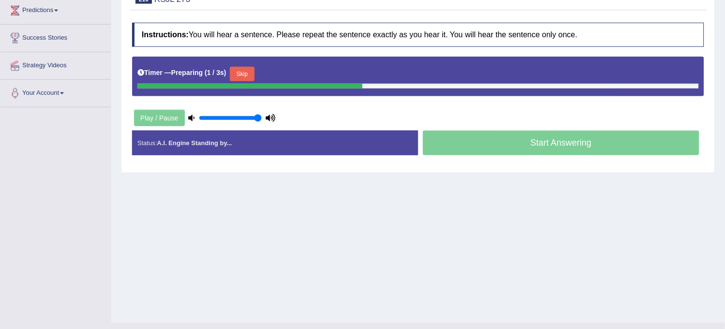
click at [242, 78] on button "Skip" at bounding box center [242, 74] width 24 height 15
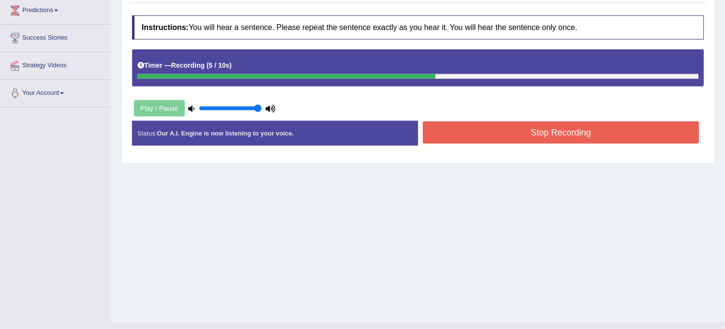
click at [499, 135] on button "Stop Recording" at bounding box center [561, 132] width 276 height 22
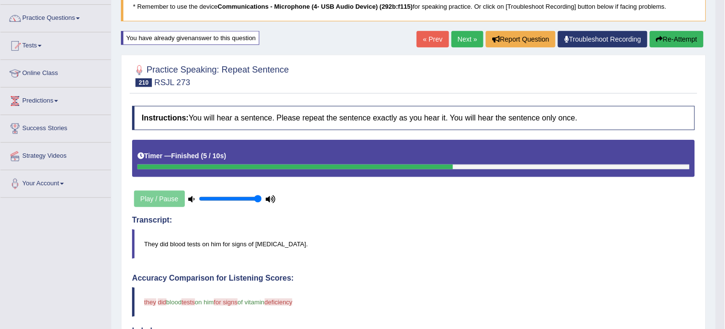
scroll to position [47, 0]
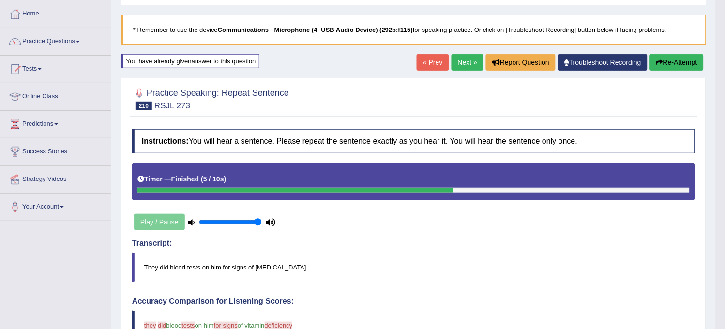
click at [460, 57] on link "Next »" at bounding box center [468, 62] width 32 height 16
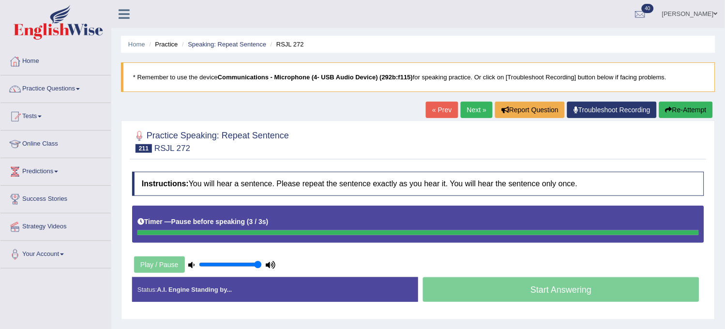
click at [668, 108] on icon "button" at bounding box center [668, 109] width 7 height 7
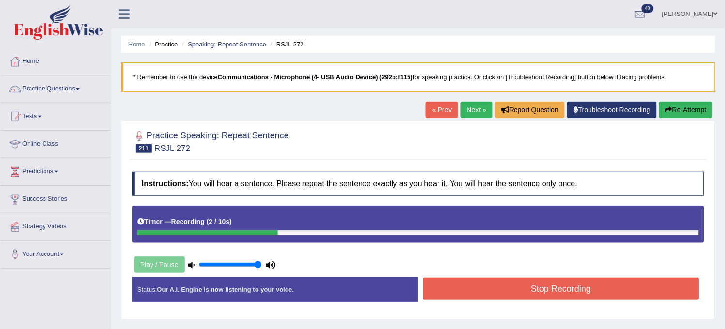
click at [668, 108] on icon "button" at bounding box center [668, 109] width 7 height 7
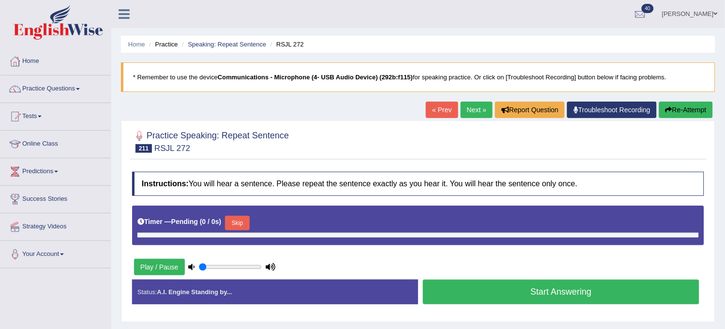
type input "1"
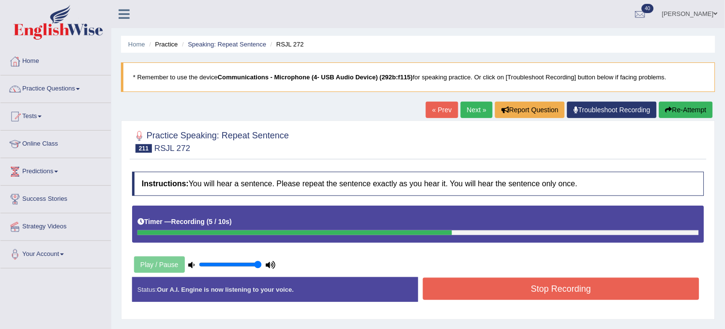
click at [573, 293] on button "Stop Recording" at bounding box center [561, 289] width 276 height 22
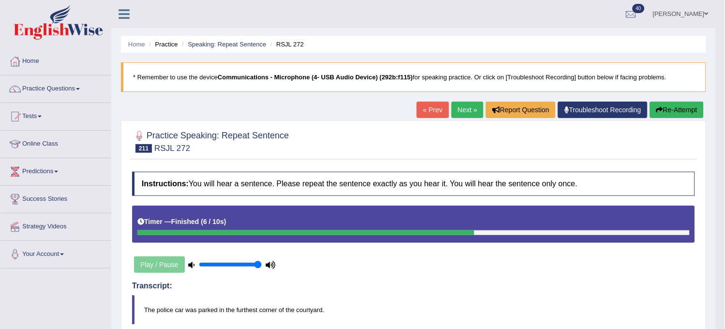
click at [470, 116] on link "Next »" at bounding box center [468, 110] width 32 height 16
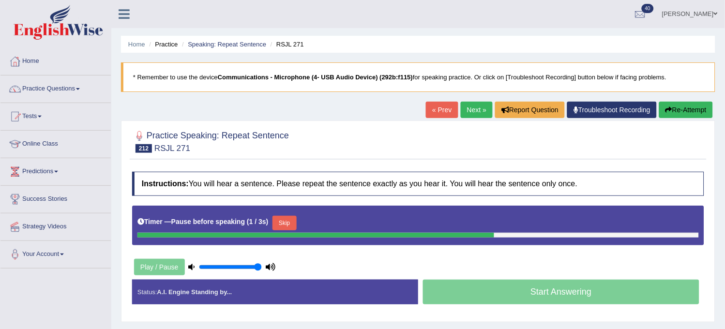
click at [683, 110] on button "Re-Attempt" at bounding box center [686, 110] width 54 height 16
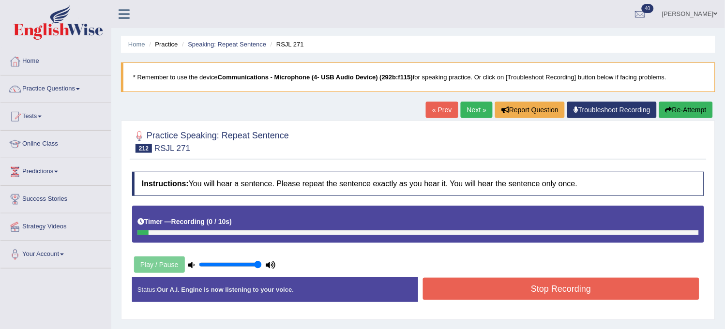
click at [683, 110] on button "Re-Attempt" at bounding box center [686, 110] width 54 height 16
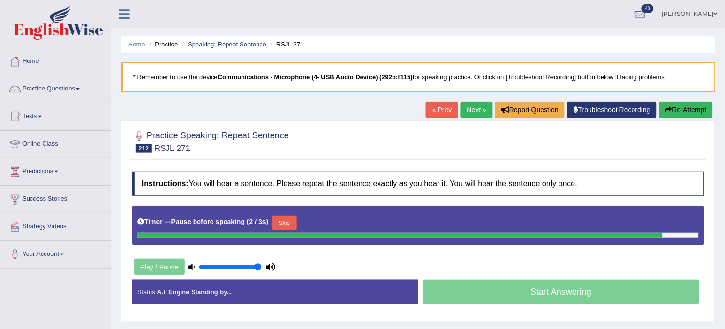
click at [683, 110] on button "Re-Attempt" at bounding box center [686, 110] width 54 height 16
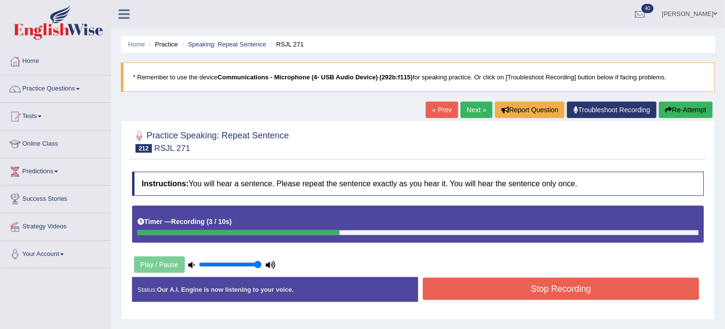
click at [683, 110] on button "Re-Attempt" at bounding box center [686, 110] width 54 height 16
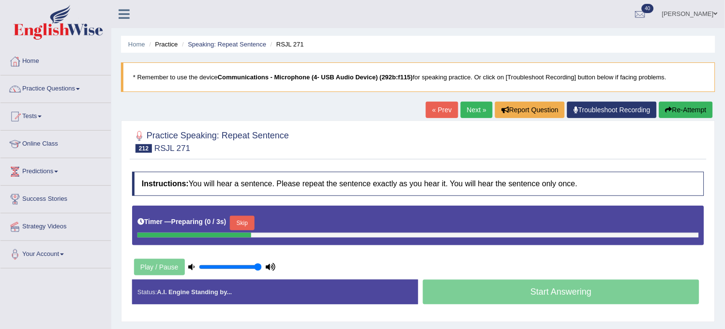
click at [254, 219] on button "Skip" at bounding box center [242, 223] width 24 height 15
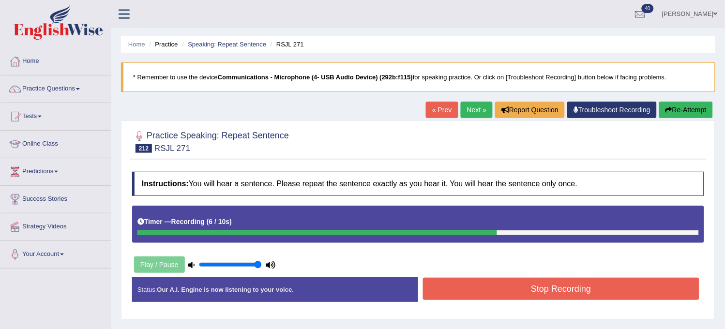
click at [678, 117] on button "Re-Attempt" at bounding box center [686, 110] width 54 height 16
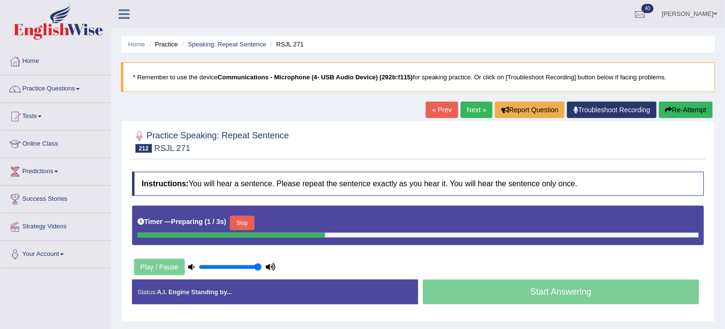
click at [250, 224] on button "Skip" at bounding box center [242, 223] width 24 height 15
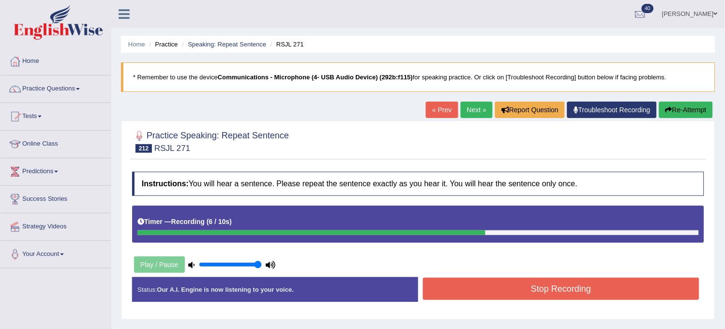
click at [694, 111] on button "Re-Attempt" at bounding box center [686, 110] width 54 height 16
click at [521, 293] on button "Stop Recording" at bounding box center [561, 289] width 276 height 22
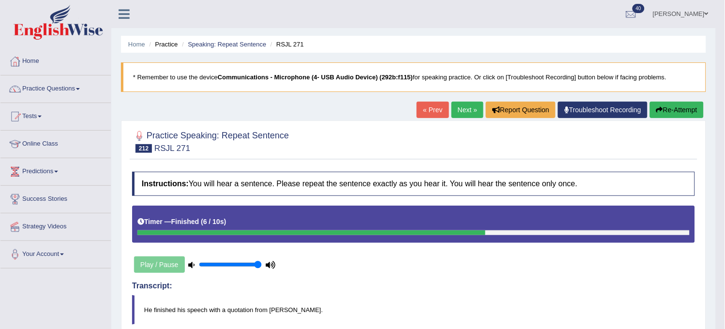
click at [457, 117] on link "Next »" at bounding box center [468, 110] width 32 height 16
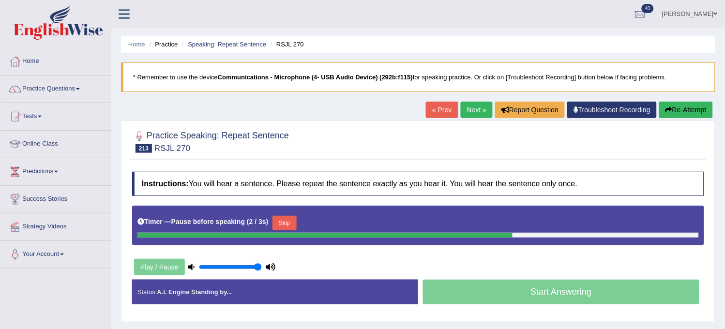
click at [675, 107] on button "Re-Attempt" at bounding box center [686, 110] width 54 height 16
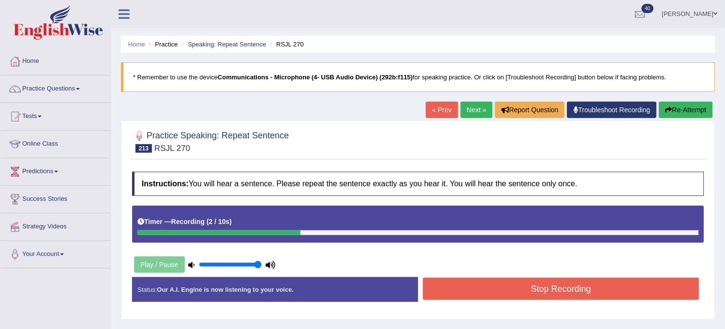
click at [675, 107] on button "Re-Attempt" at bounding box center [686, 110] width 54 height 16
click at [549, 284] on button "Stop Recording" at bounding box center [561, 289] width 276 height 22
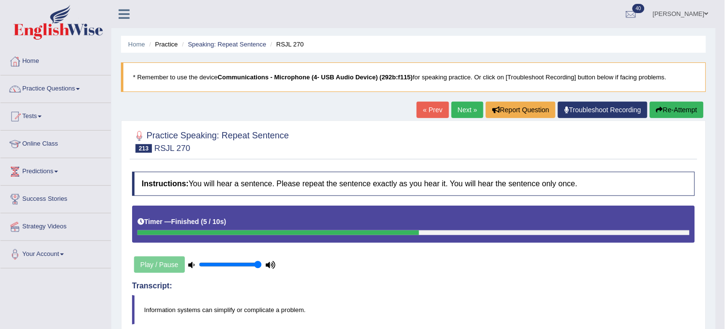
click at [463, 103] on link "Next »" at bounding box center [468, 110] width 32 height 16
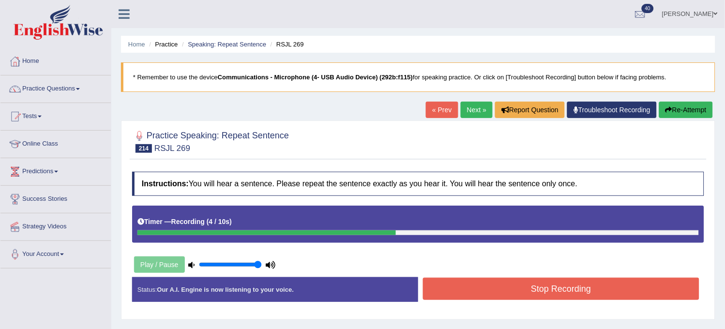
click at [690, 113] on button "Re-Attempt" at bounding box center [686, 110] width 54 height 16
click at [690, 112] on button "Re-Attempt" at bounding box center [686, 110] width 54 height 16
click at [690, 113] on button "Re-Attempt" at bounding box center [686, 110] width 54 height 16
click at [480, 291] on button "Stop Recording" at bounding box center [561, 289] width 276 height 22
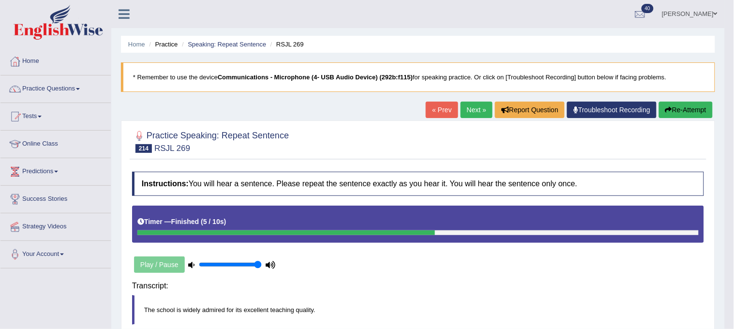
click at [480, 291] on body "Toggle navigation Home Practice Questions Speaking Practice Read Aloud Repeat S…" at bounding box center [367, 164] width 734 height 329
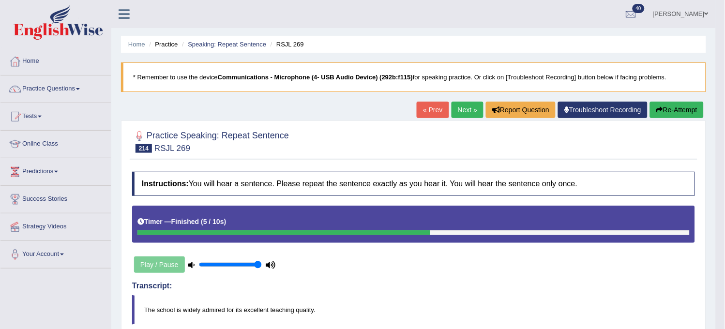
click at [465, 109] on link "Next »" at bounding box center [468, 110] width 32 height 16
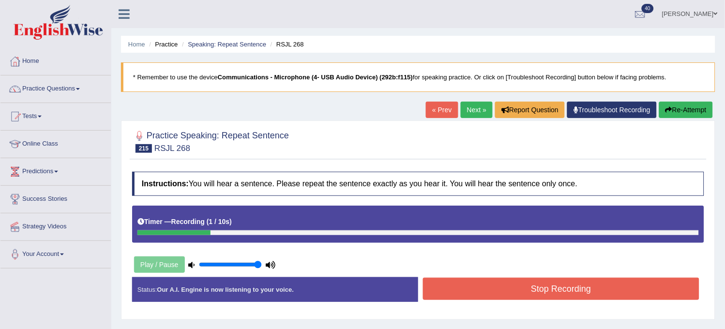
click at [689, 105] on button "Re-Attempt" at bounding box center [686, 110] width 54 height 16
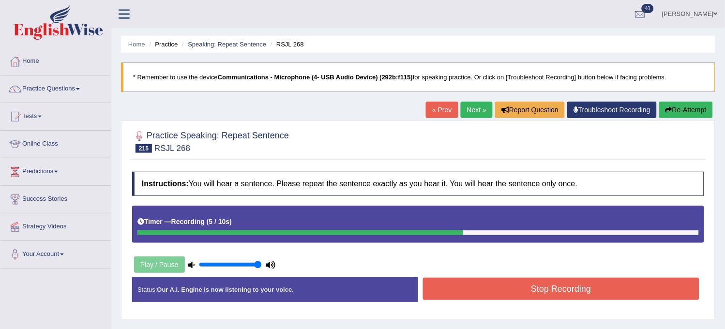
click at [611, 296] on button "Stop Recording" at bounding box center [561, 289] width 276 height 22
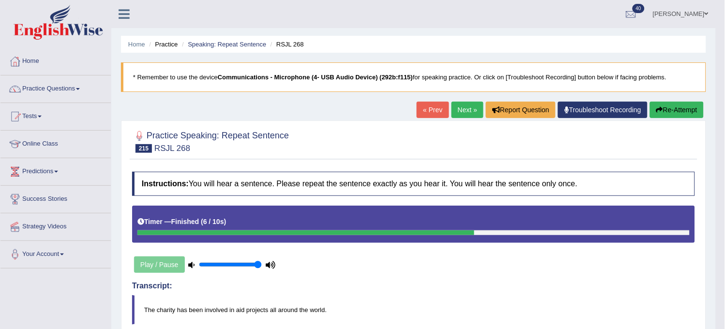
click at [467, 113] on link "Next »" at bounding box center [468, 110] width 32 height 16
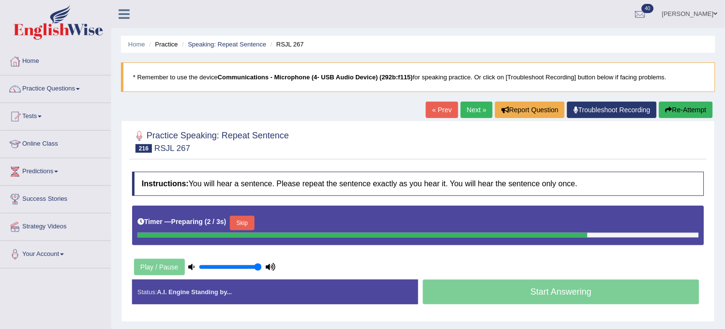
click at [437, 117] on link "« Prev" at bounding box center [442, 110] width 32 height 16
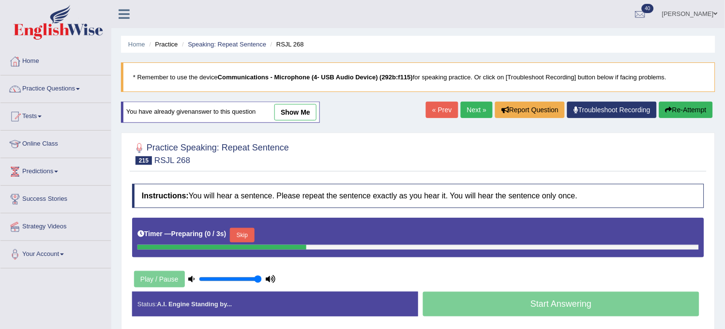
click at [309, 108] on link "show me" at bounding box center [295, 112] width 42 height 16
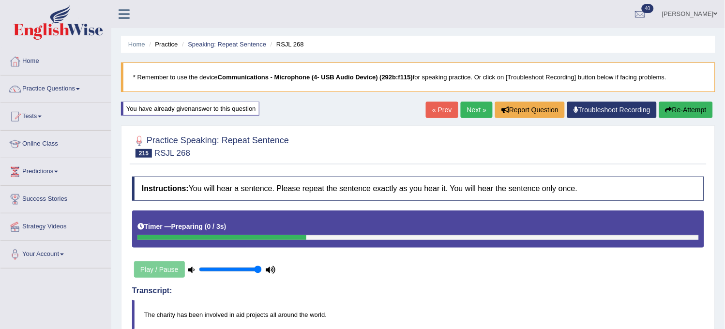
click at [470, 105] on link "Next »" at bounding box center [477, 110] width 32 height 16
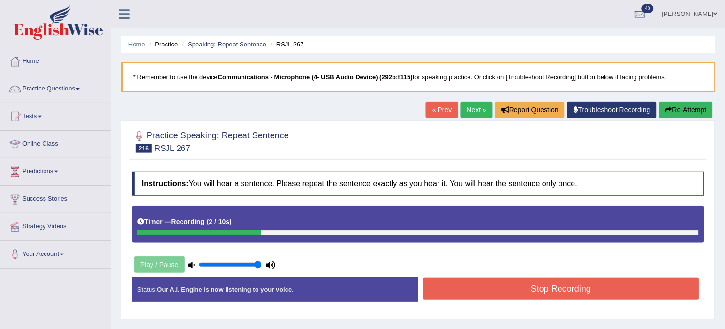
click at [679, 107] on button "Re-Attempt" at bounding box center [686, 110] width 54 height 16
click at [571, 291] on button "Stop Recording" at bounding box center [561, 289] width 276 height 22
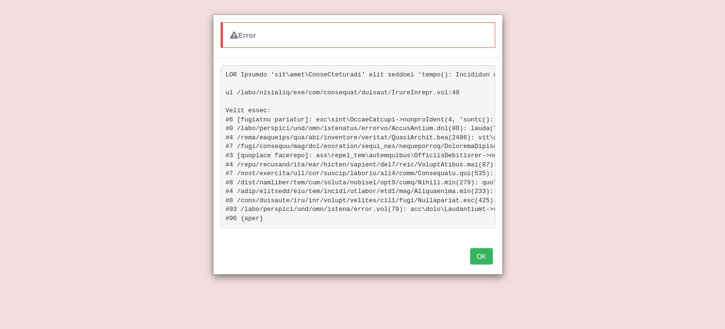
scroll to position [232, 0]
click at [477, 265] on button "OK" at bounding box center [481, 256] width 22 height 16
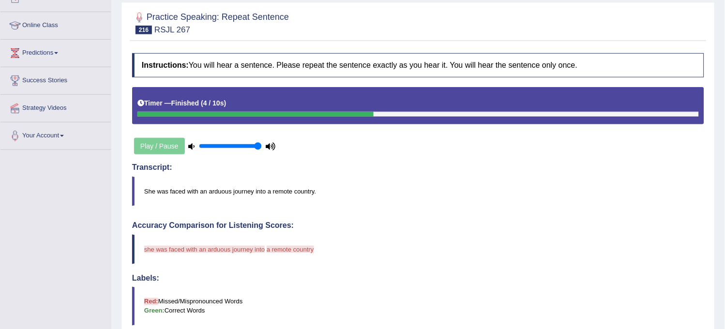
scroll to position [0, 0]
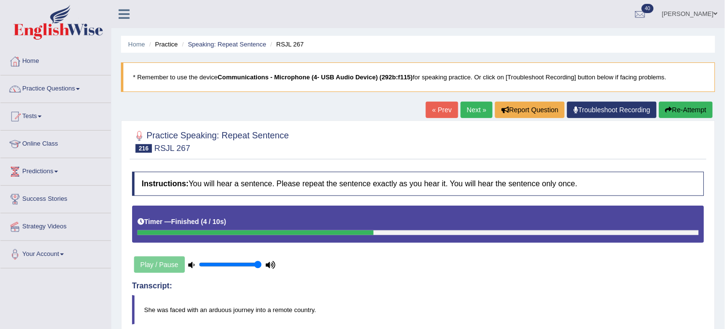
click at [664, 116] on button "Re-Attempt" at bounding box center [686, 110] width 54 height 16
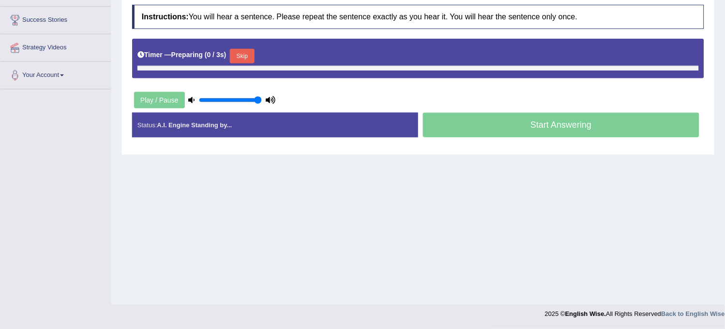
scroll to position [179, 0]
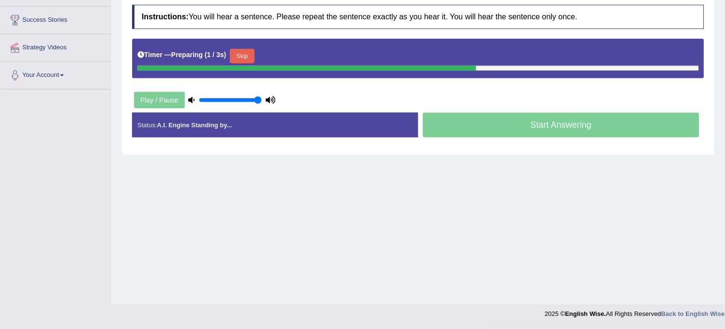
click at [254, 50] on button "Skip" at bounding box center [242, 56] width 24 height 15
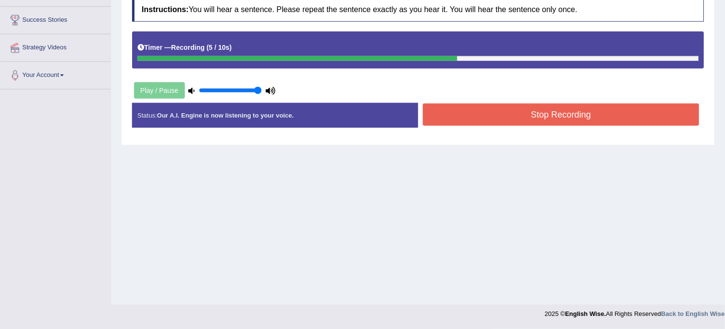
click at [446, 103] on div "Start Answering" at bounding box center [561, 103] width 286 height 0
click at [446, 114] on button "Stop Recording" at bounding box center [561, 115] width 276 height 22
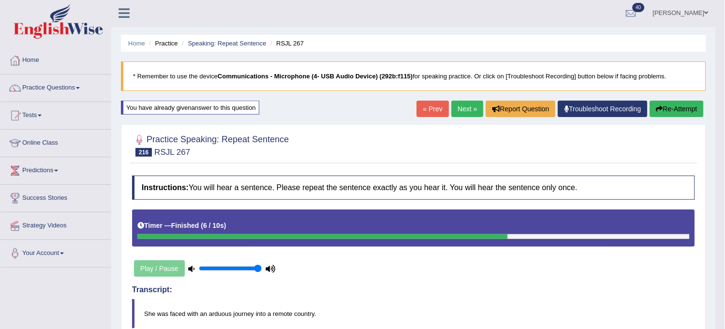
scroll to position [0, 0]
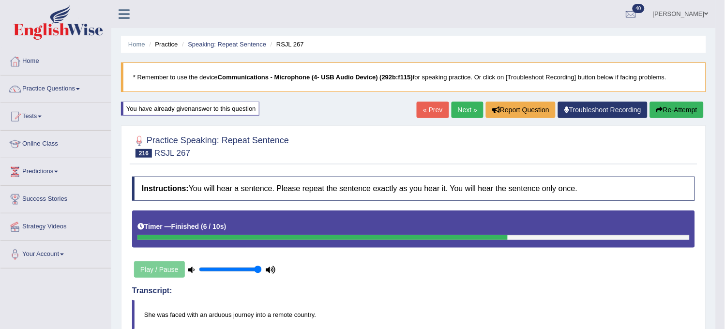
click at [658, 110] on icon "button" at bounding box center [659, 109] width 7 height 7
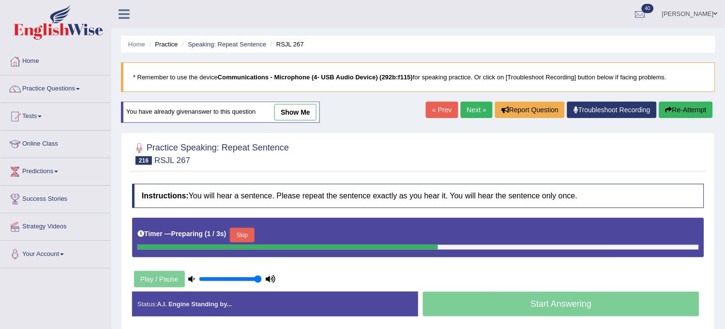
click at [242, 234] on button "Skip" at bounding box center [242, 235] width 24 height 15
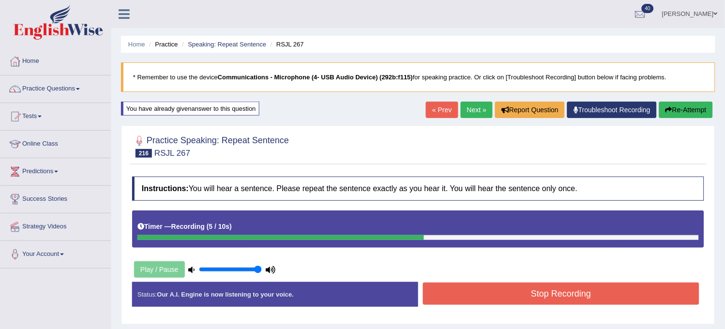
click at [683, 114] on button "Re-Attempt" at bounding box center [686, 110] width 54 height 16
click at [587, 286] on button "Stop Recording" at bounding box center [561, 294] width 276 height 22
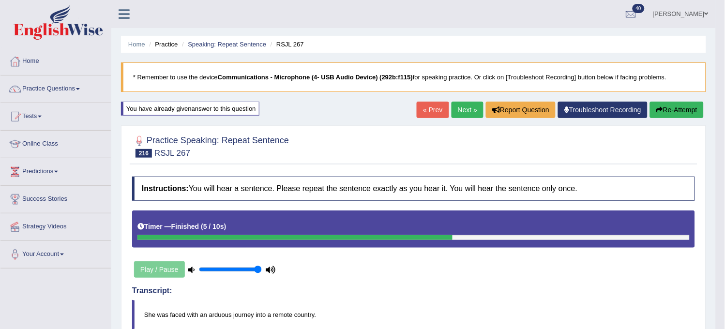
click at [471, 116] on link "Next »" at bounding box center [468, 110] width 32 height 16
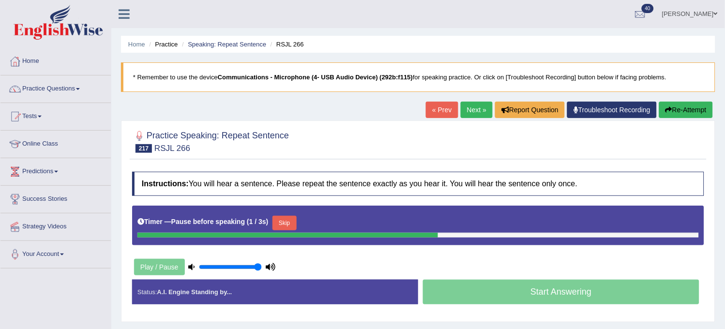
click at [663, 105] on button "Re-Attempt" at bounding box center [686, 110] width 54 height 16
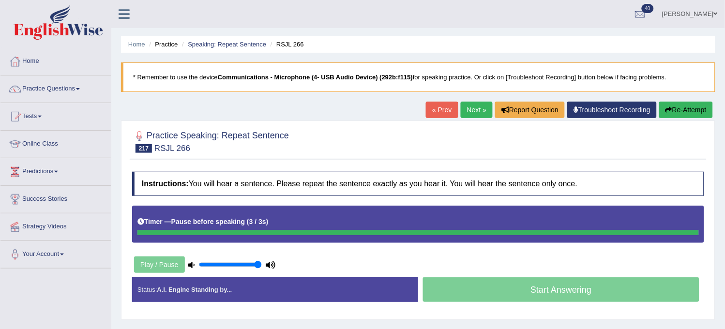
click at [663, 105] on button "Re-Attempt" at bounding box center [686, 110] width 54 height 16
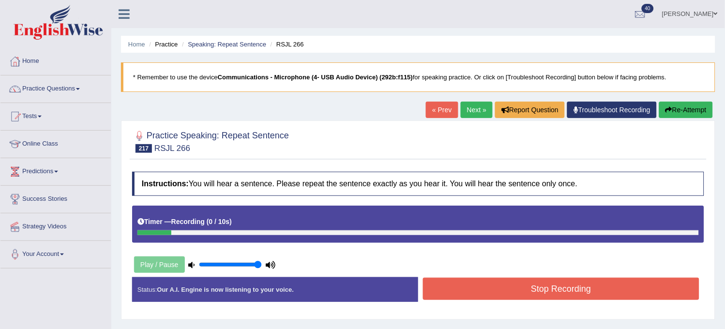
click at [663, 105] on button "Re-Attempt" at bounding box center [686, 110] width 54 height 16
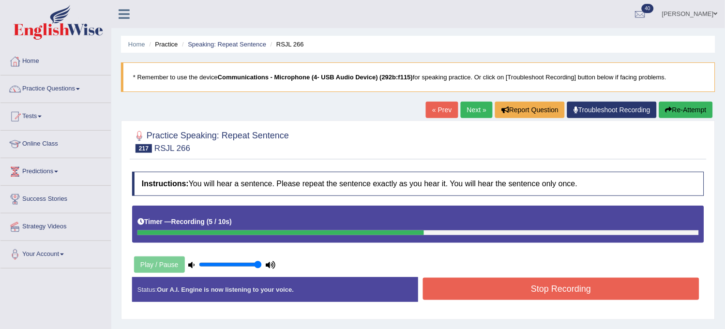
click at [562, 284] on button "Stop Recording" at bounding box center [561, 289] width 276 height 22
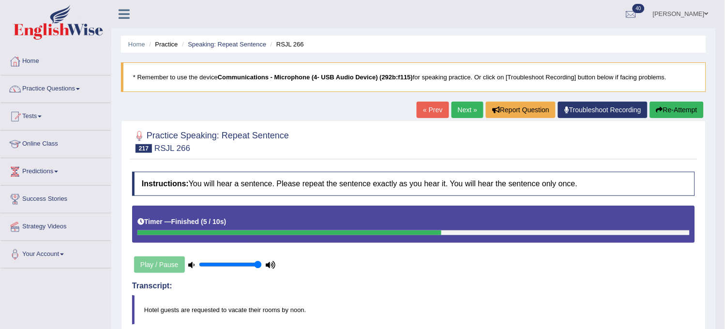
click at [678, 111] on button "Re-Attempt" at bounding box center [677, 110] width 54 height 16
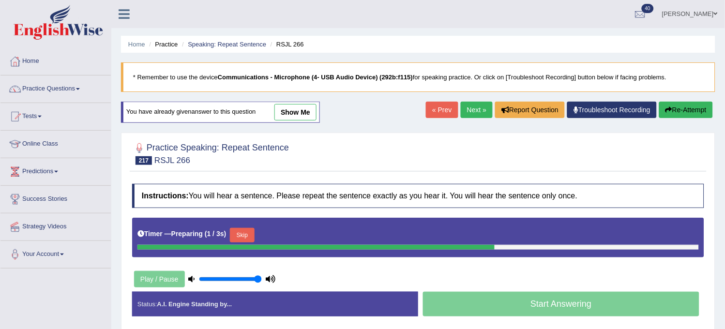
click at [239, 240] on button "Skip" at bounding box center [242, 235] width 24 height 15
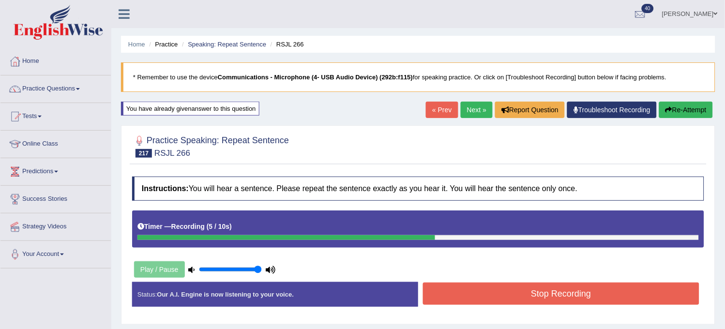
click at [481, 297] on button "Stop Recording" at bounding box center [561, 294] width 276 height 22
